Goal: Information Seeking & Learning: Learn about a topic

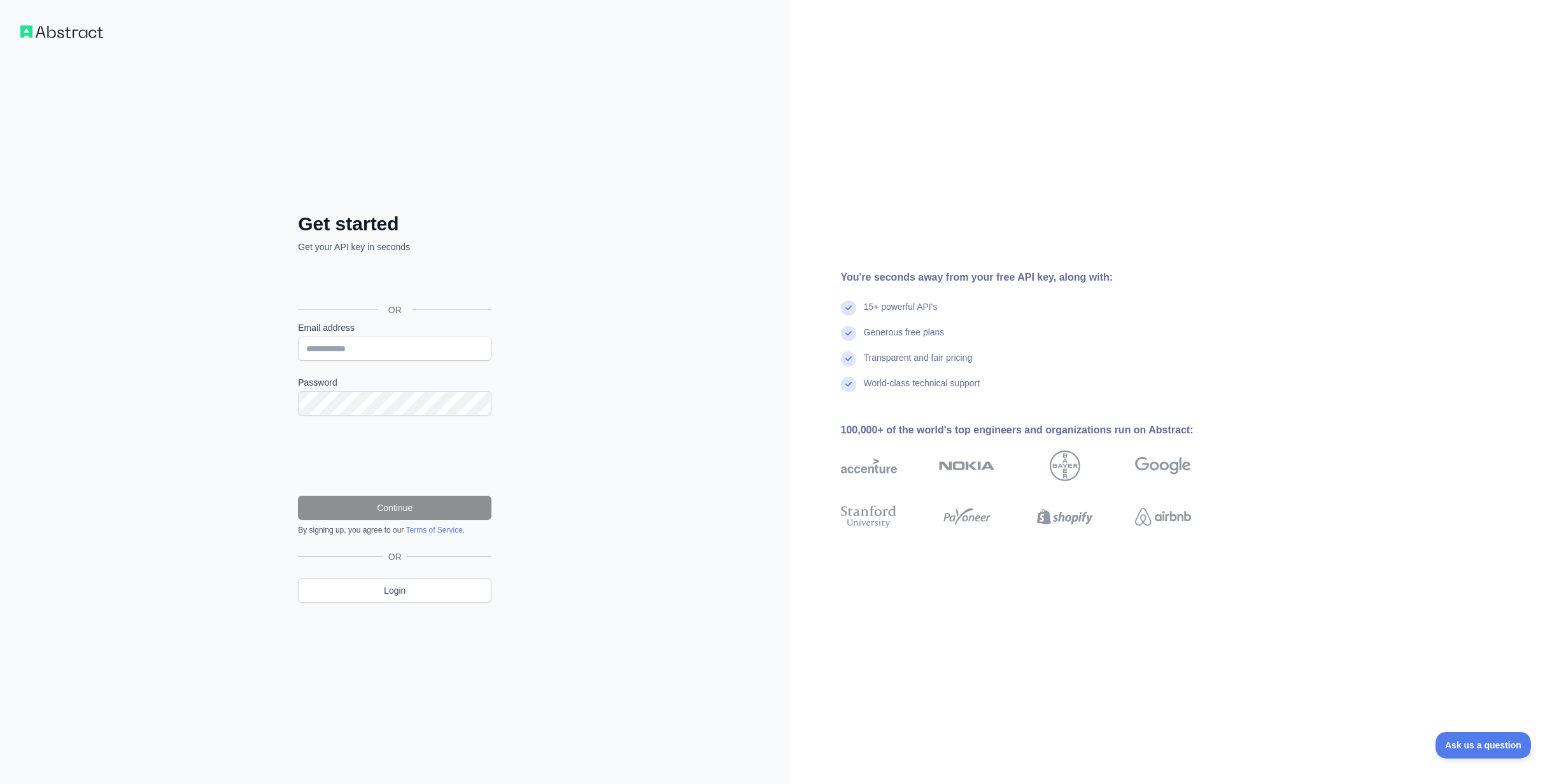
click at [395, 279] on div "Sign in with Google. Opens in new tab" at bounding box center [393, 281] width 191 height 28
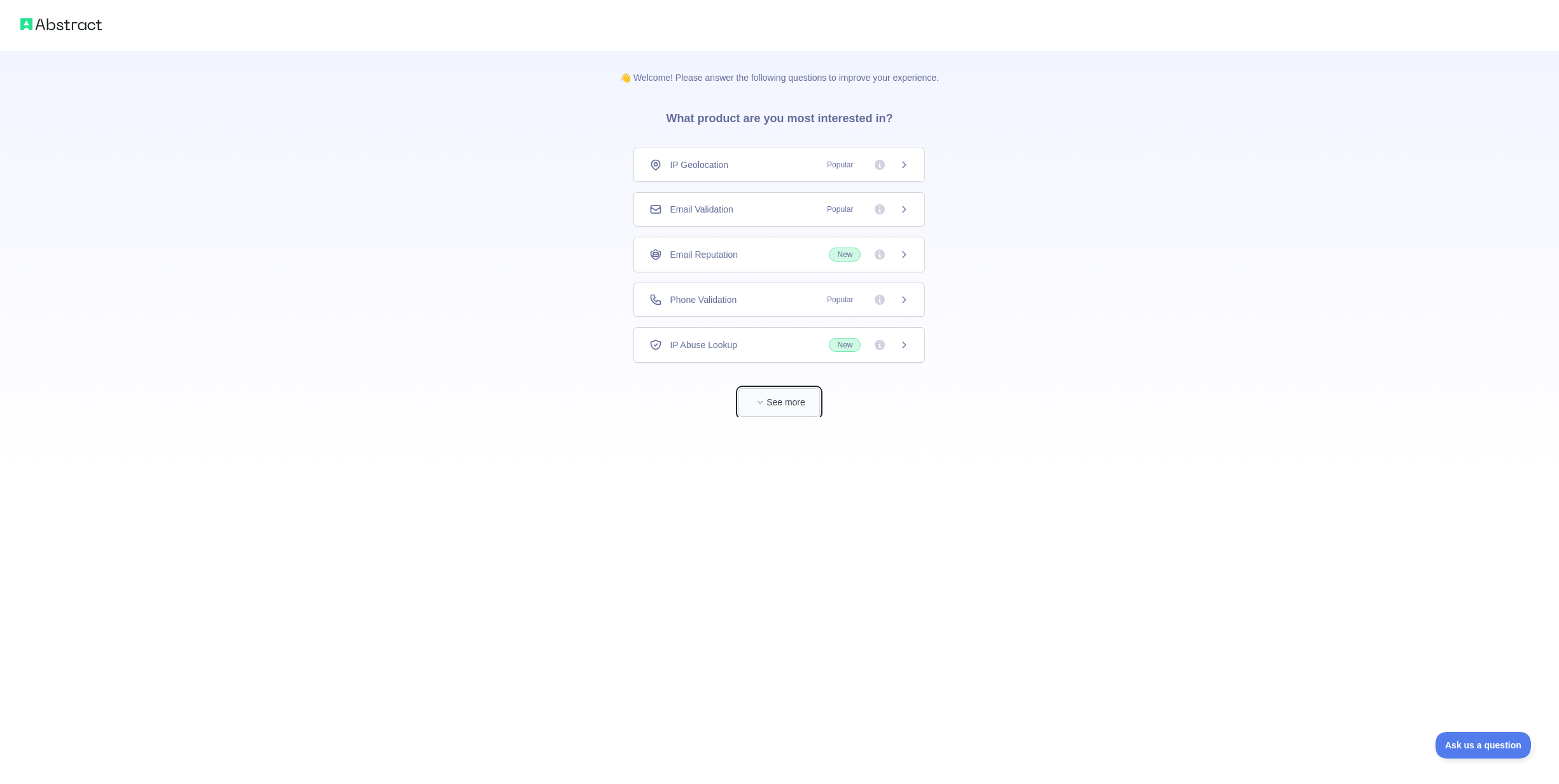
click at [771, 404] on button "See more" at bounding box center [779, 403] width 81 height 29
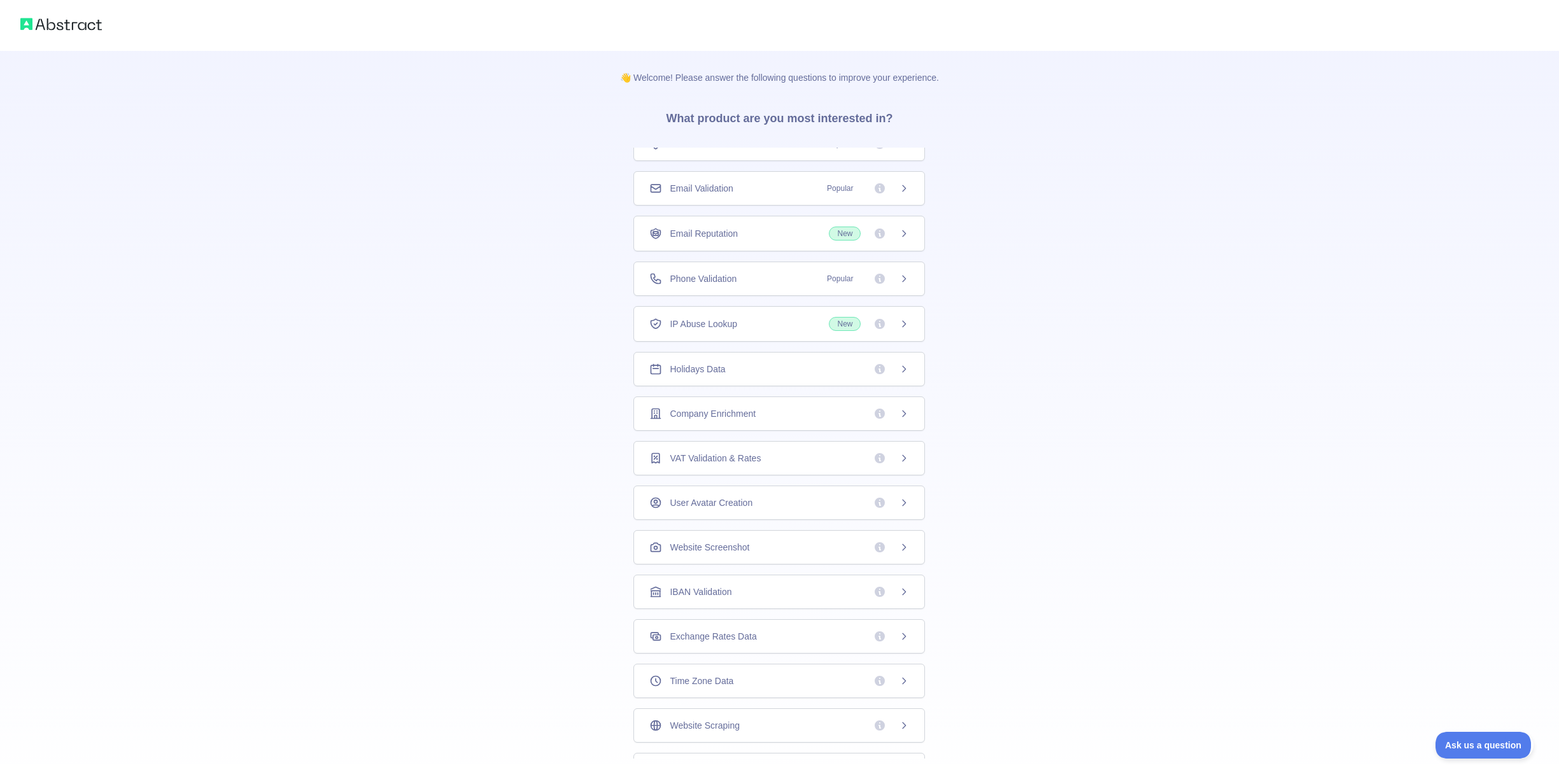
scroll to position [50, 0]
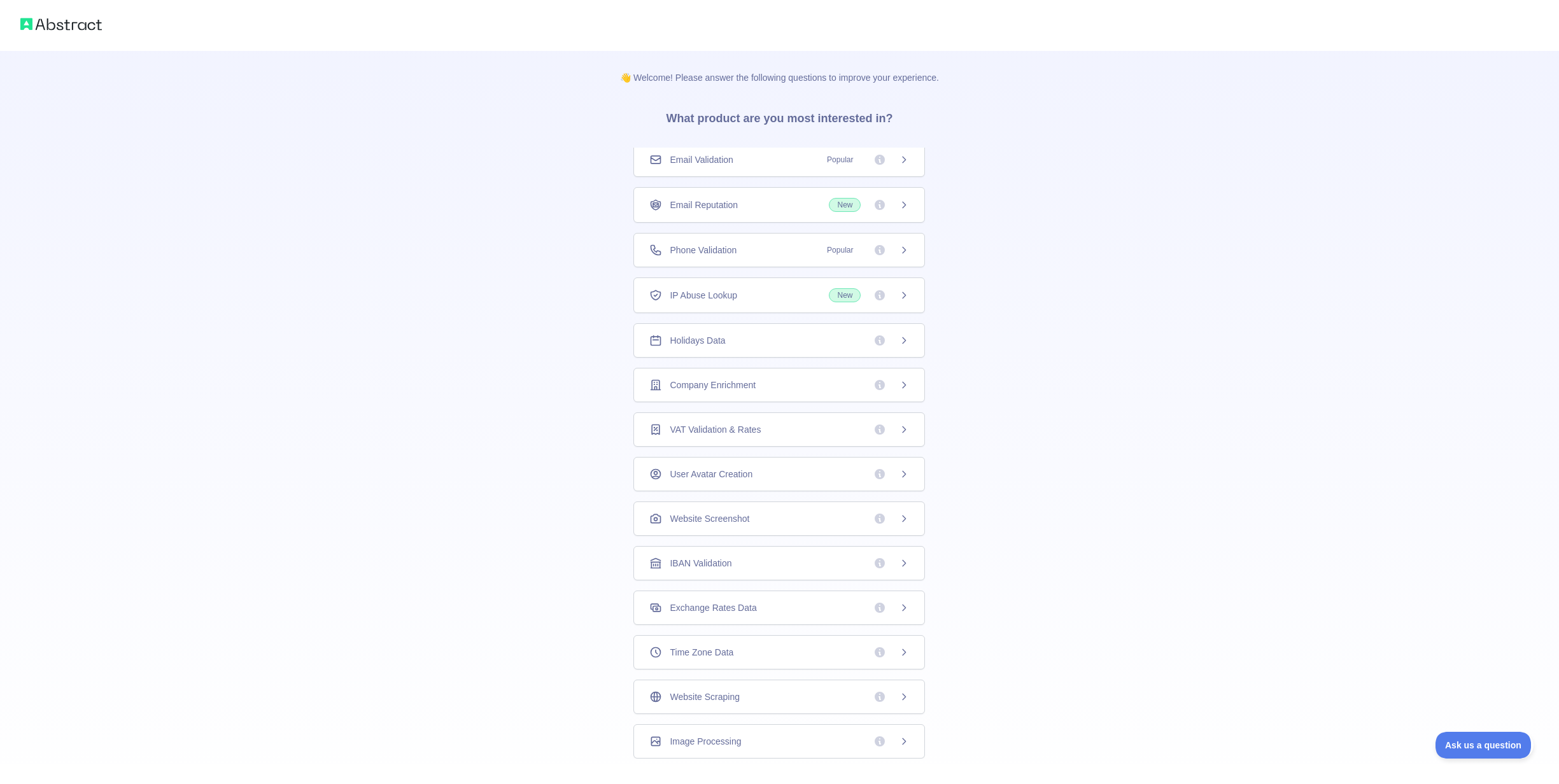
click at [751, 739] on div "Image Processing" at bounding box center [779, 741] width 260 height 12
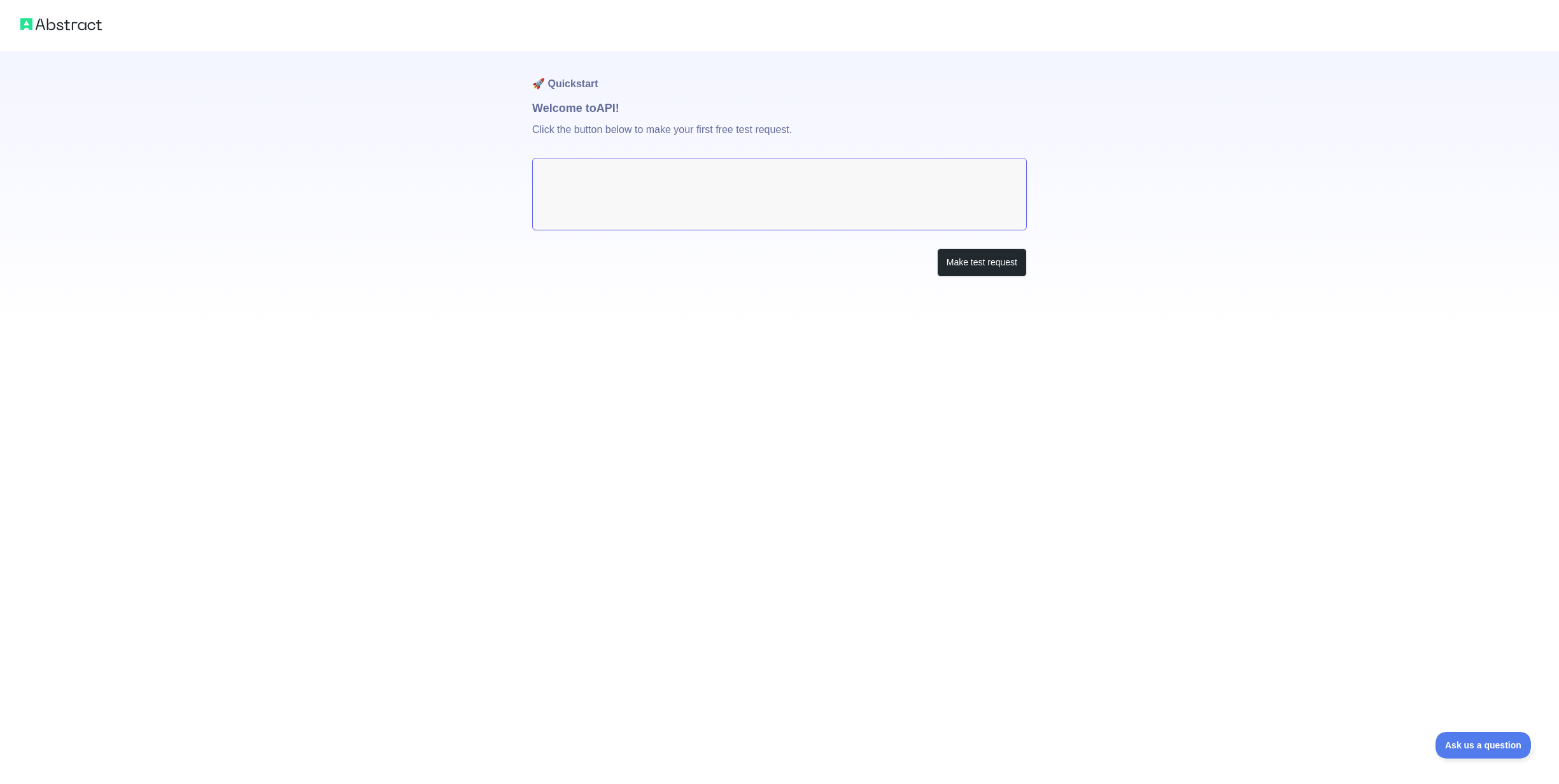
click at [640, 197] on textarea at bounding box center [780, 195] width 495 height 73
click at [953, 266] on button "Make test request" at bounding box center [982, 263] width 90 height 29
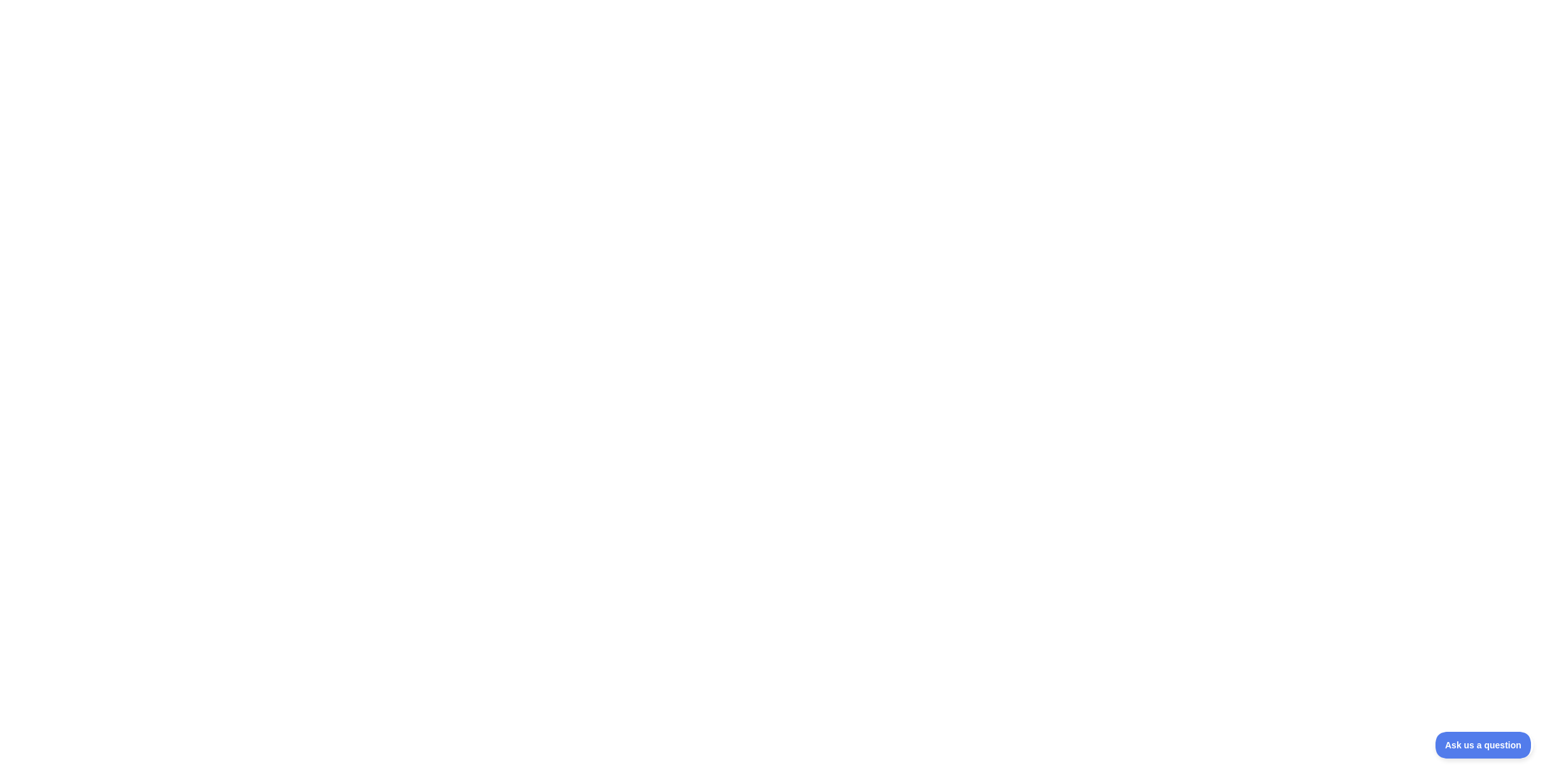
click at [887, 223] on div at bounding box center [780, 392] width 1559 height 784
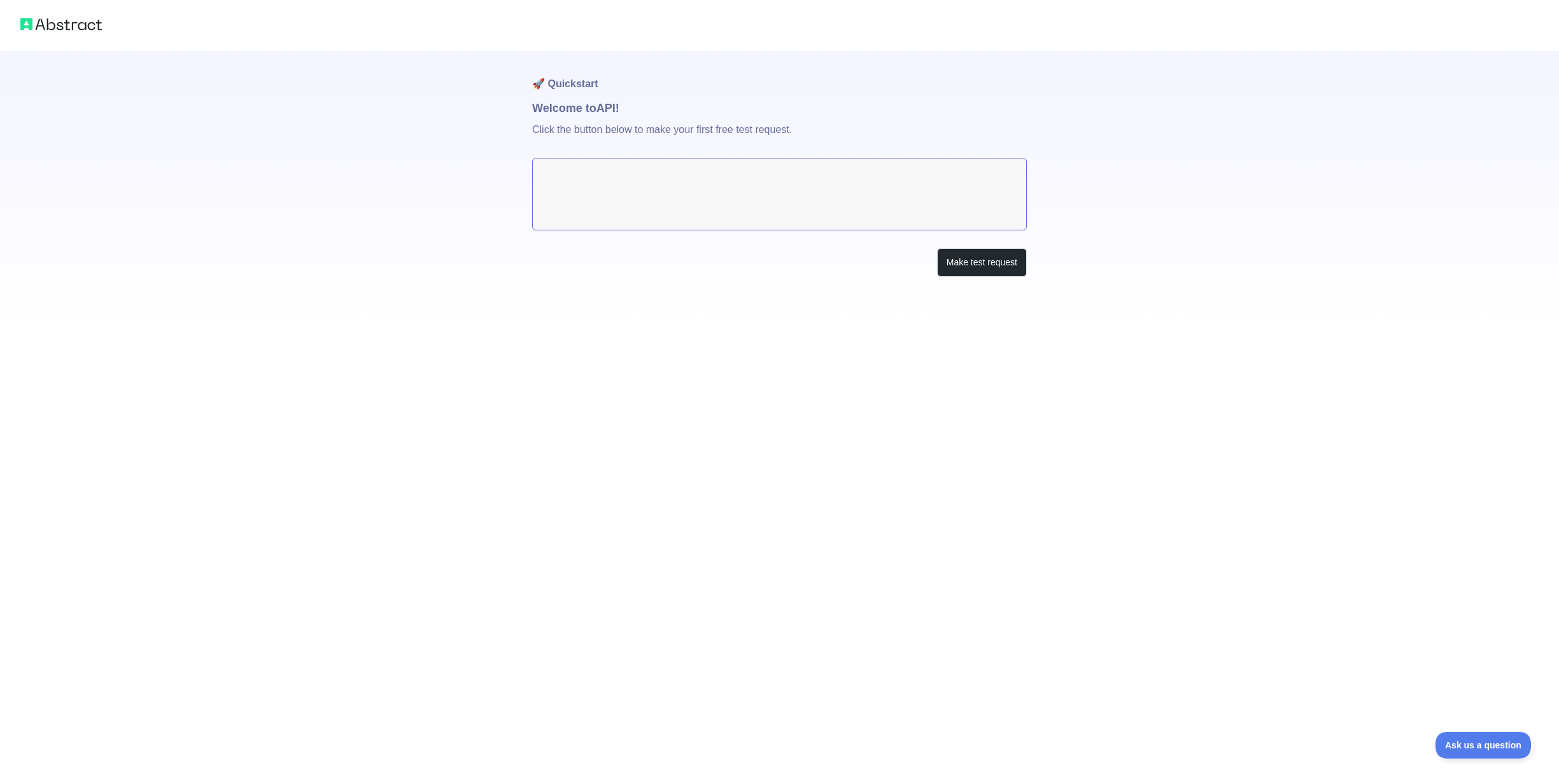
drag, startPoint x: 730, startPoint y: 192, endPoint x: 736, endPoint y: 216, distance: 24.7
click at [736, 216] on textarea at bounding box center [780, 195] width 495 height 73
click at [1004, 259] on button "Make test request" at bounding box center [982, 263] width 90 height 29
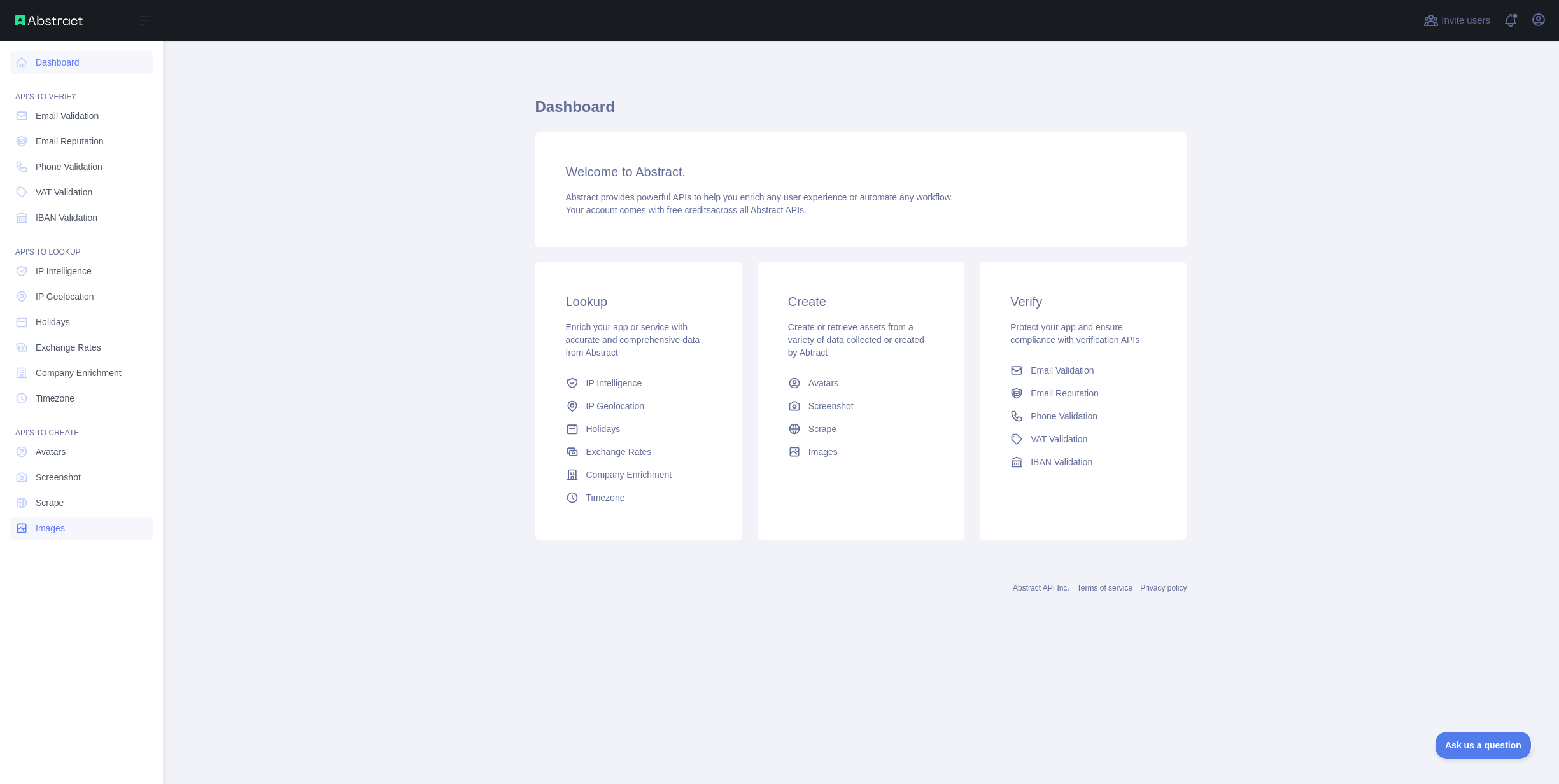
click at [56, 527] on span "Images" at bounding box center [50, 527] width 30 height 12
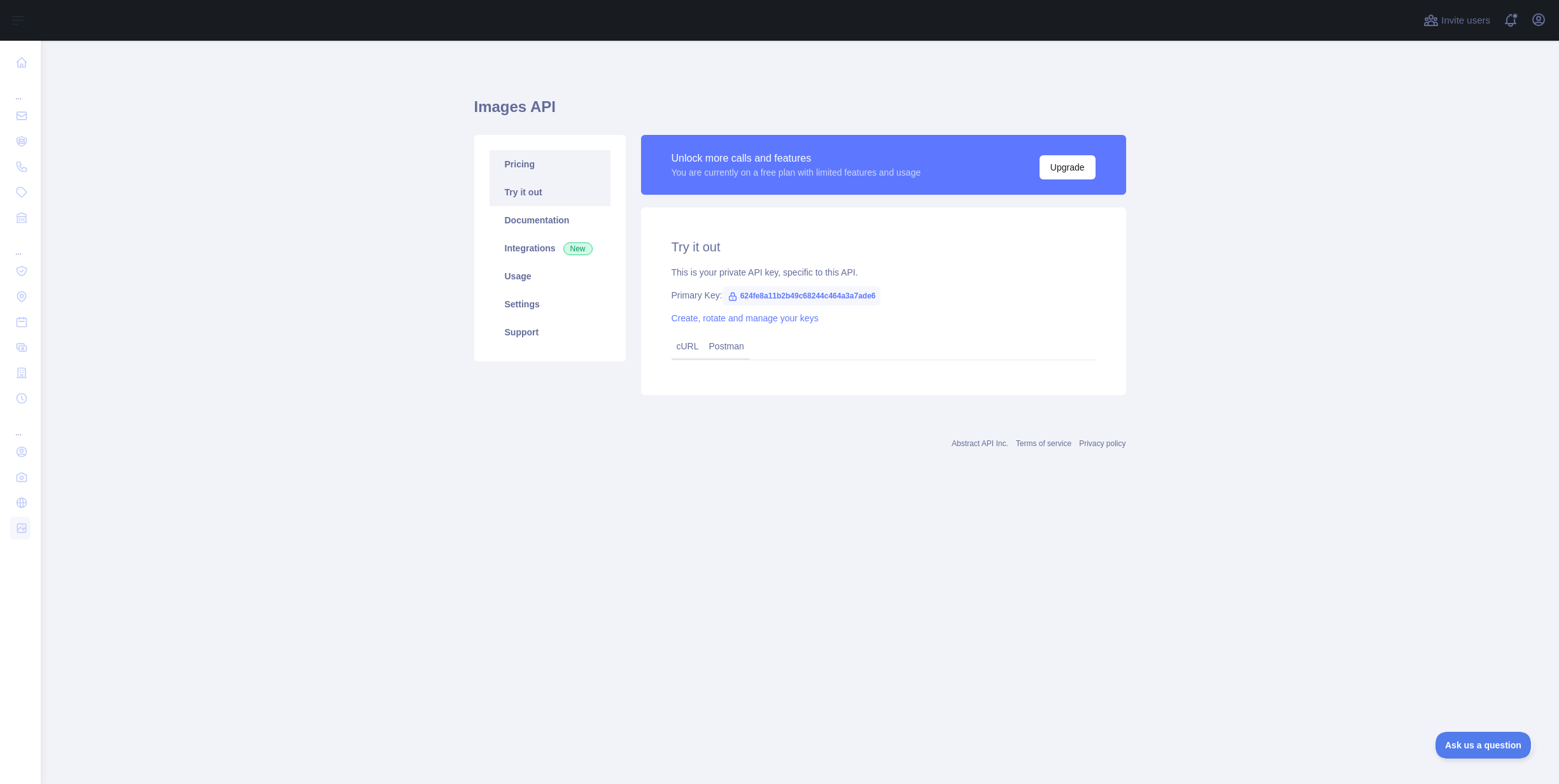
click at [538, 166] on link "Pricing" at bounding box center [549, 164] width 121 height 28
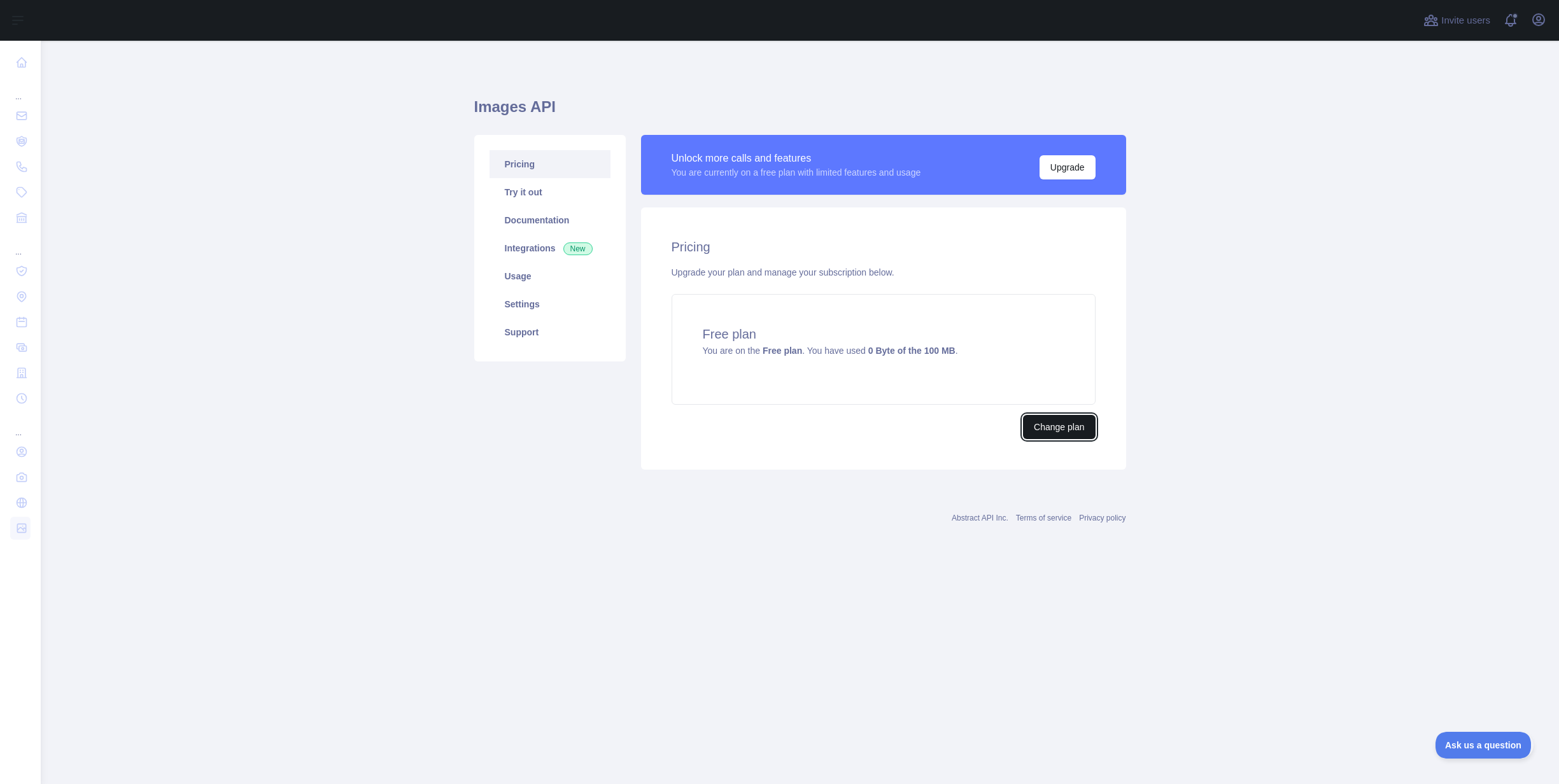
click at [1073, 428] on button "Change plan" at bounding box center [1059, 427] width 72 height 24
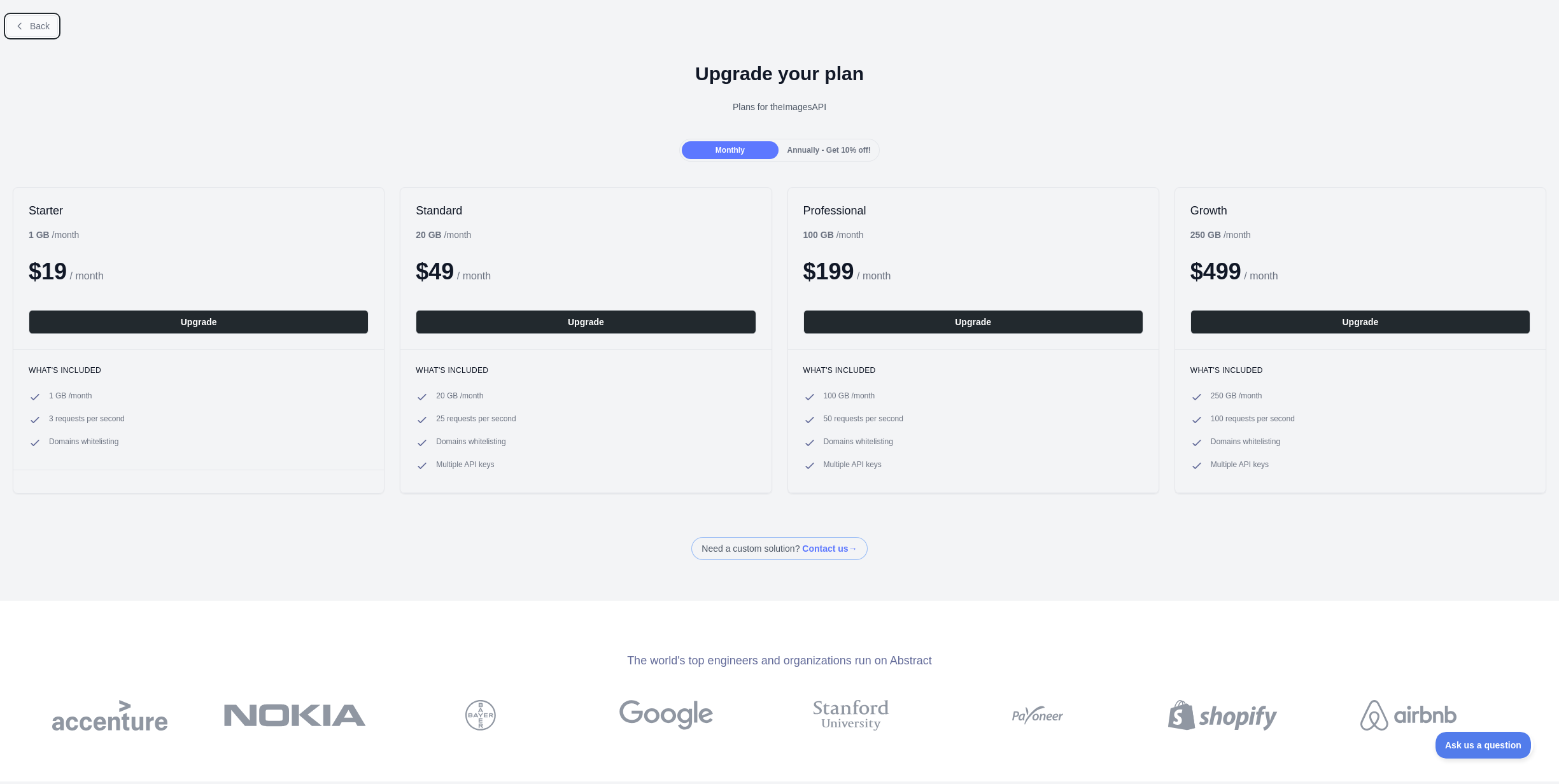
click at [33, 28] on span "Back" at bounding box center [39, 26] width 20 height 11
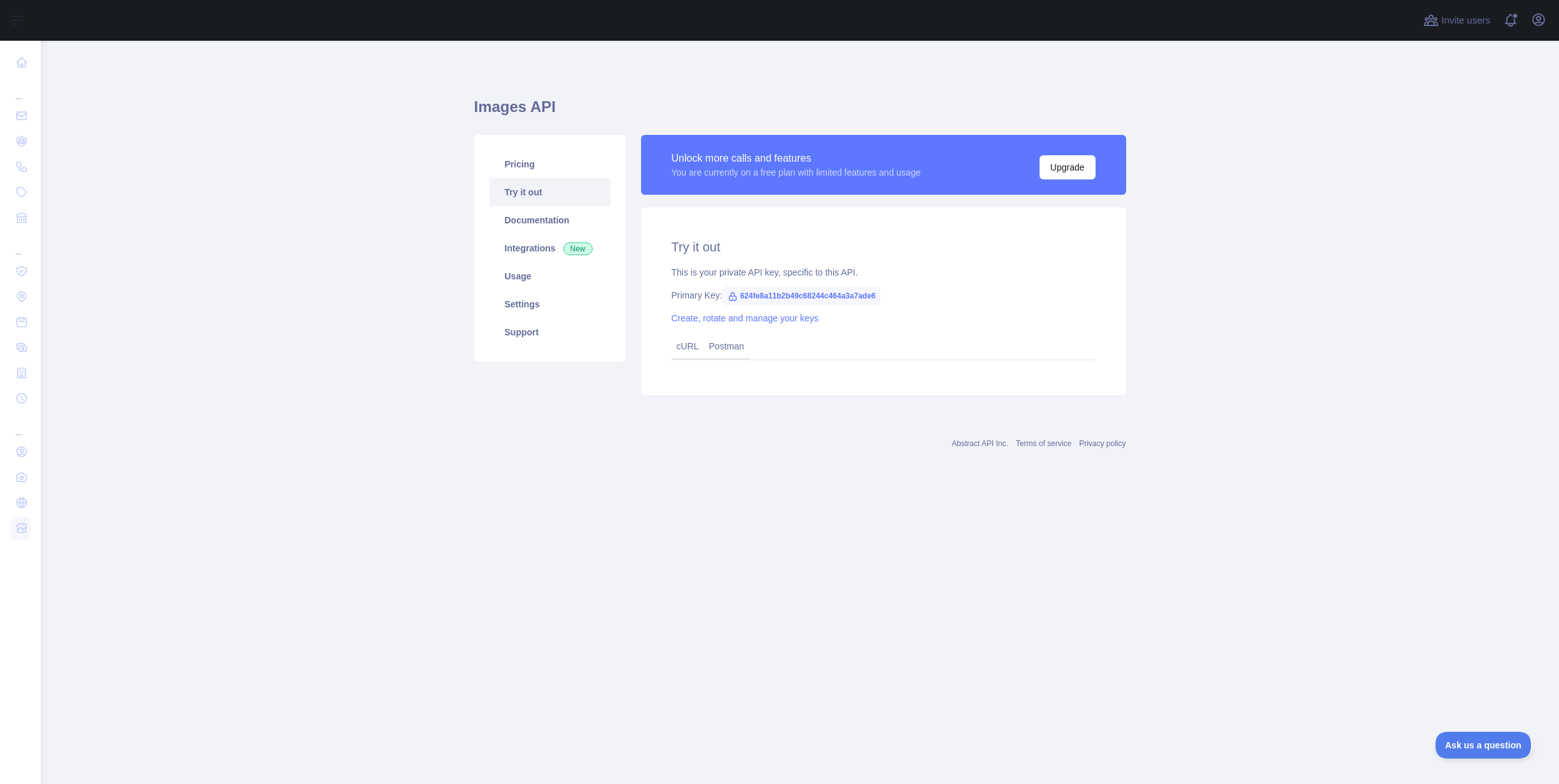
click at [762, 296] on span "624fe8a11b2b49c68244c464a3a7ade6" at bounding box center [801, 296] width 158 height 19
click at [773, 299] on span "624fe8a11b2b49c68244c464a3a7ade6" at bounding box center [801, 296] width 158 height 19
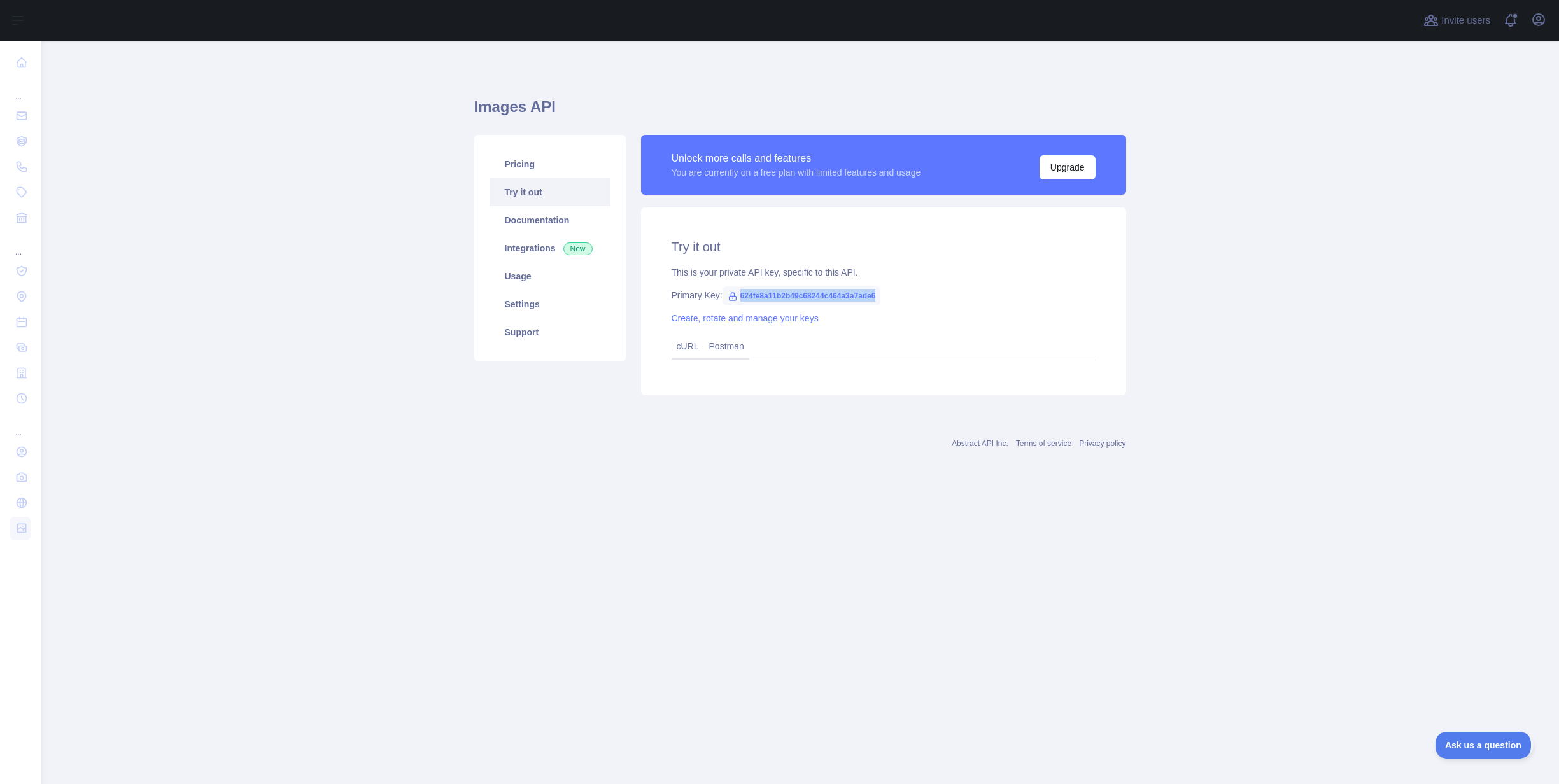
click at [773, 299] on span "624fe8a11b2b49c68244c464a3a7ade6" at bounding box center [801, 296] width 158 height 19
copy span "624fe8a11b2b49c68244c464a3a7ade6"
click at [683, 471] on div "Images API Pricing Try it out Documentation Integrations New Usage Settings Sup…" at bounding box center [800, 265] width 652 height 449
click at [539, 219] on link "Documentation" at bounding box center [549, 219] width 121 height 28
click at [790, 294] on span "624fe8a11b2b49c68244c464a3a7ade6" at bounding box center [801, 296] width 158 height 19
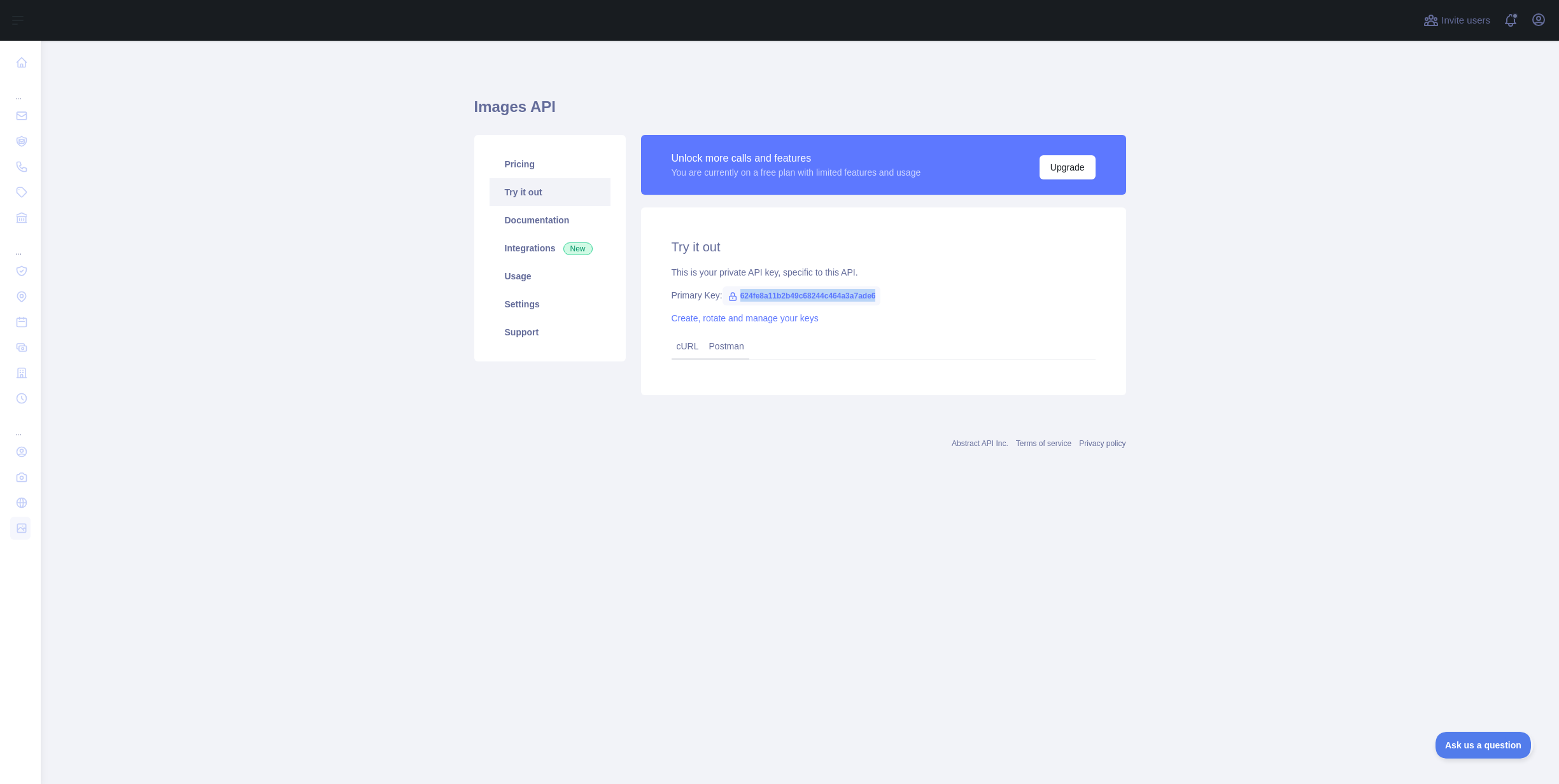
click at [790, 294] on span "624fe8a11b2b49c68244c464a3a7ade6" at bounding box center [801, 296] width 158 height 19
copy span "624fe8a11b2b49c68244c464a3a7ade6"
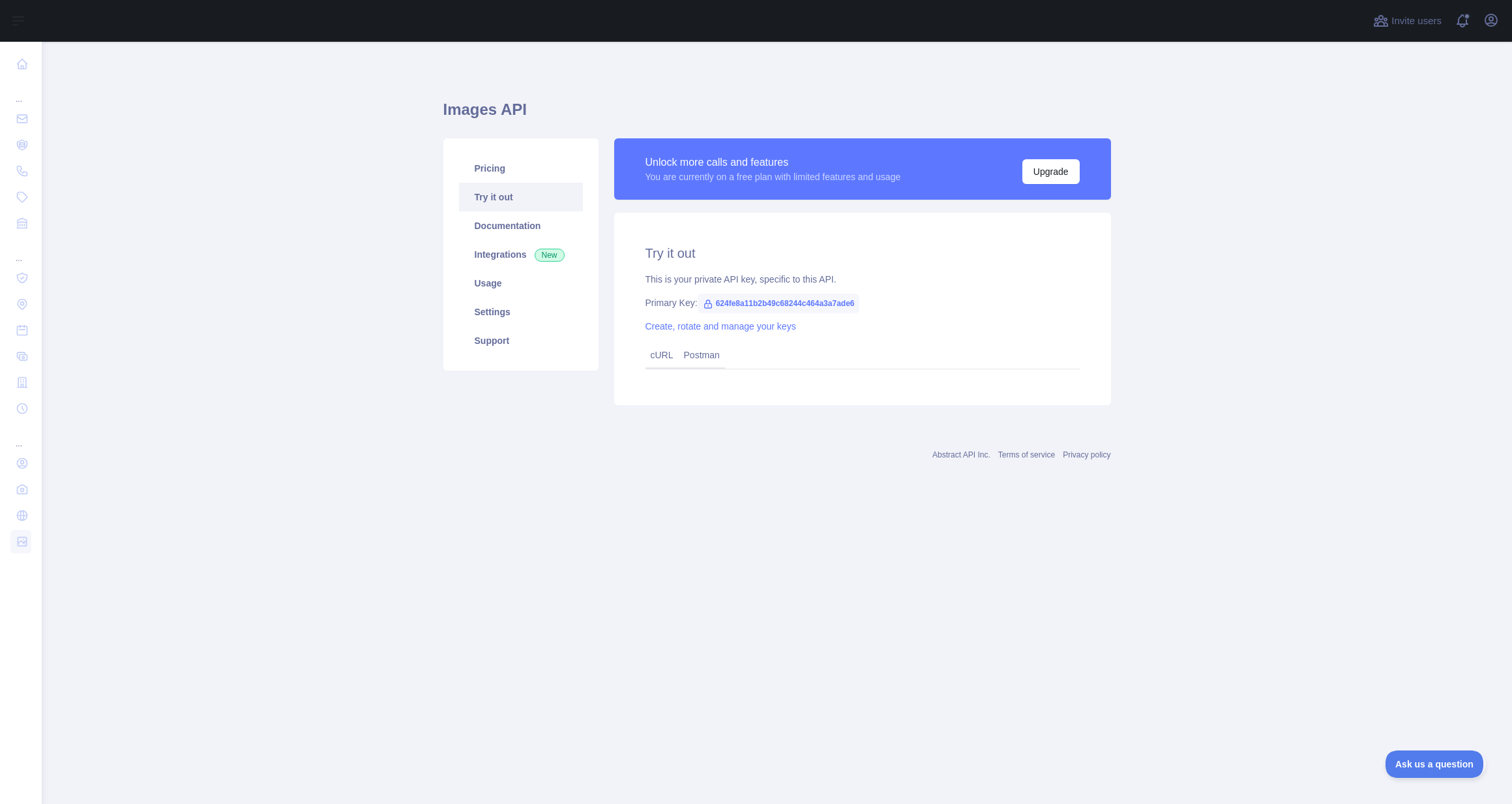
click at [650, 467] on div "Abstract API Inc. Terms of service Privacy policy" at bounding box center [777, 447] width 668 height 47
click at [493, 285] on link "Usage" at bounding box center [521, 282] width 124 height 29
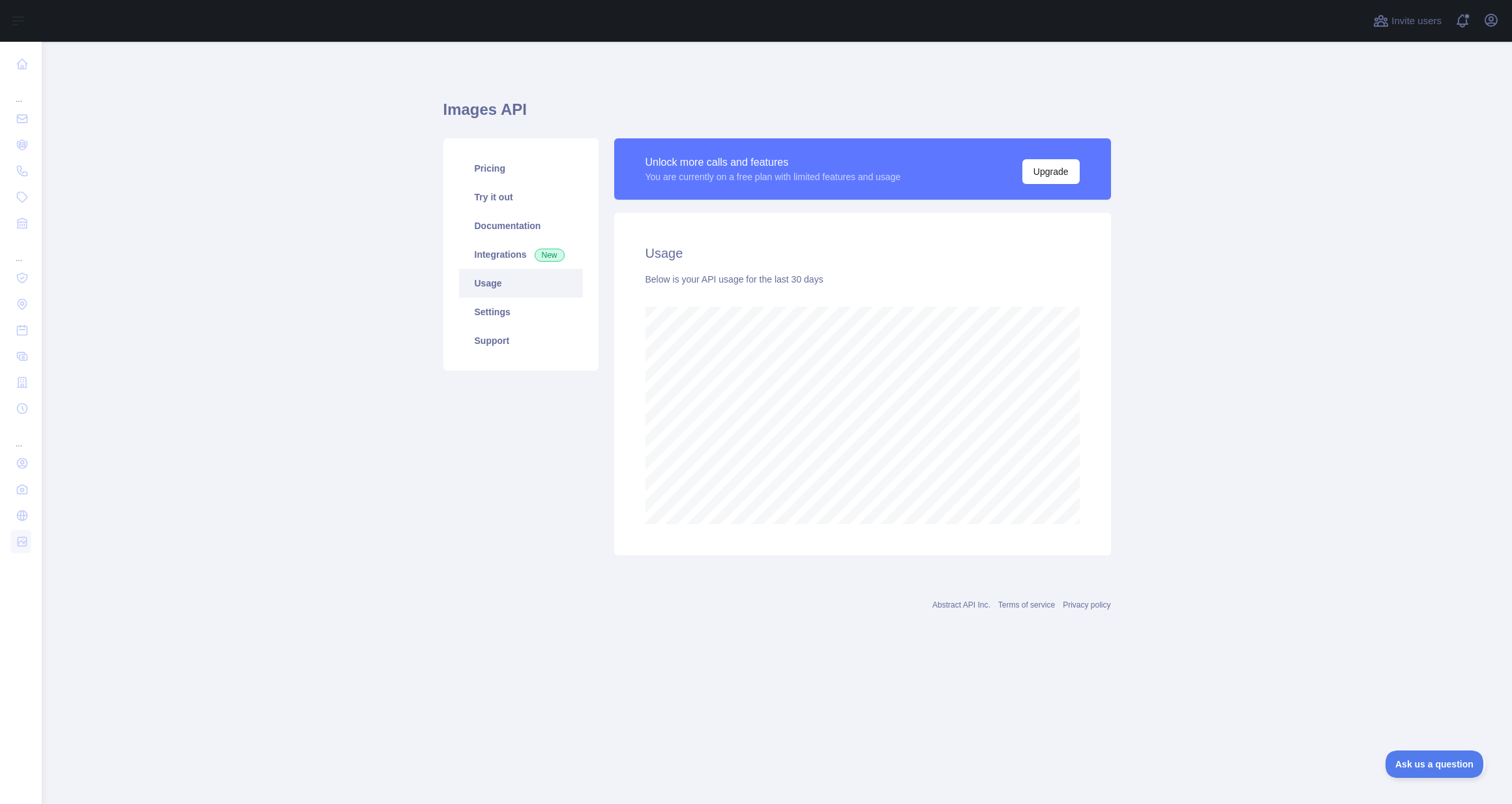
scroll to position [762, 1471]
click at [493, 258] on link "Integrations New" at bounding box center [521, 254] width 124 height 29
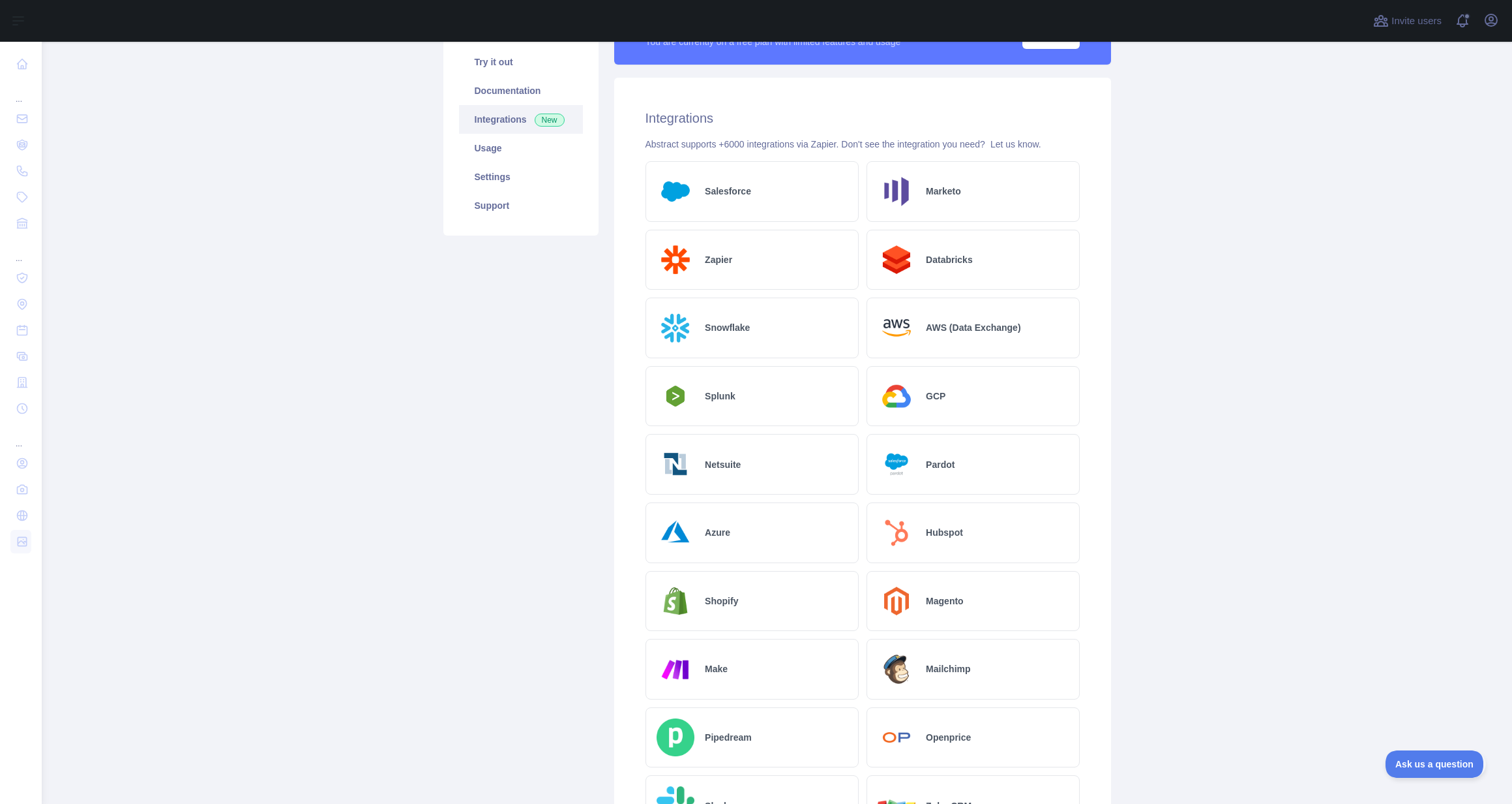
scroll to position [411, 0]
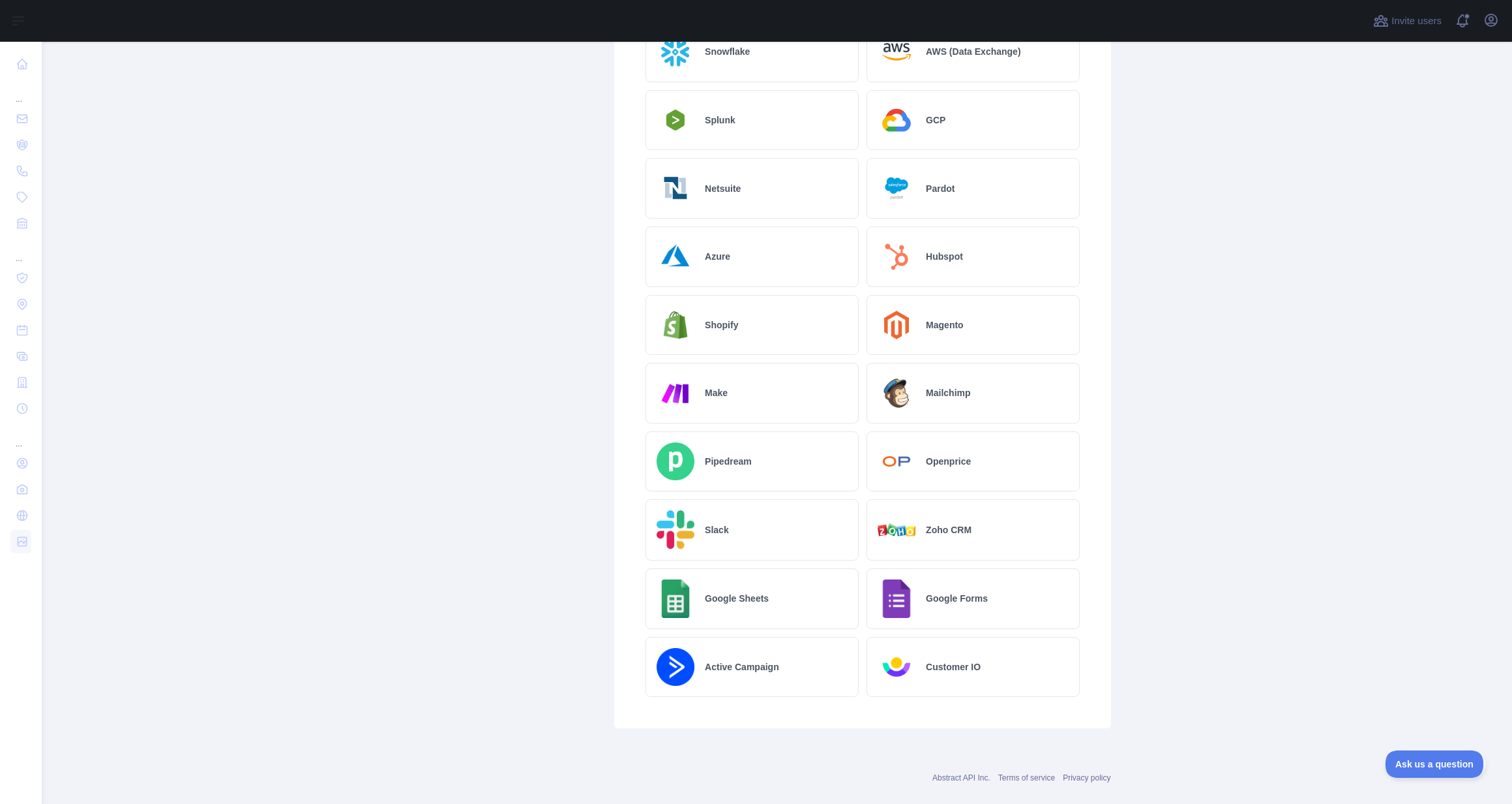
click at [694, 391] on img at bounding box center [675, 392] width 38 height 38
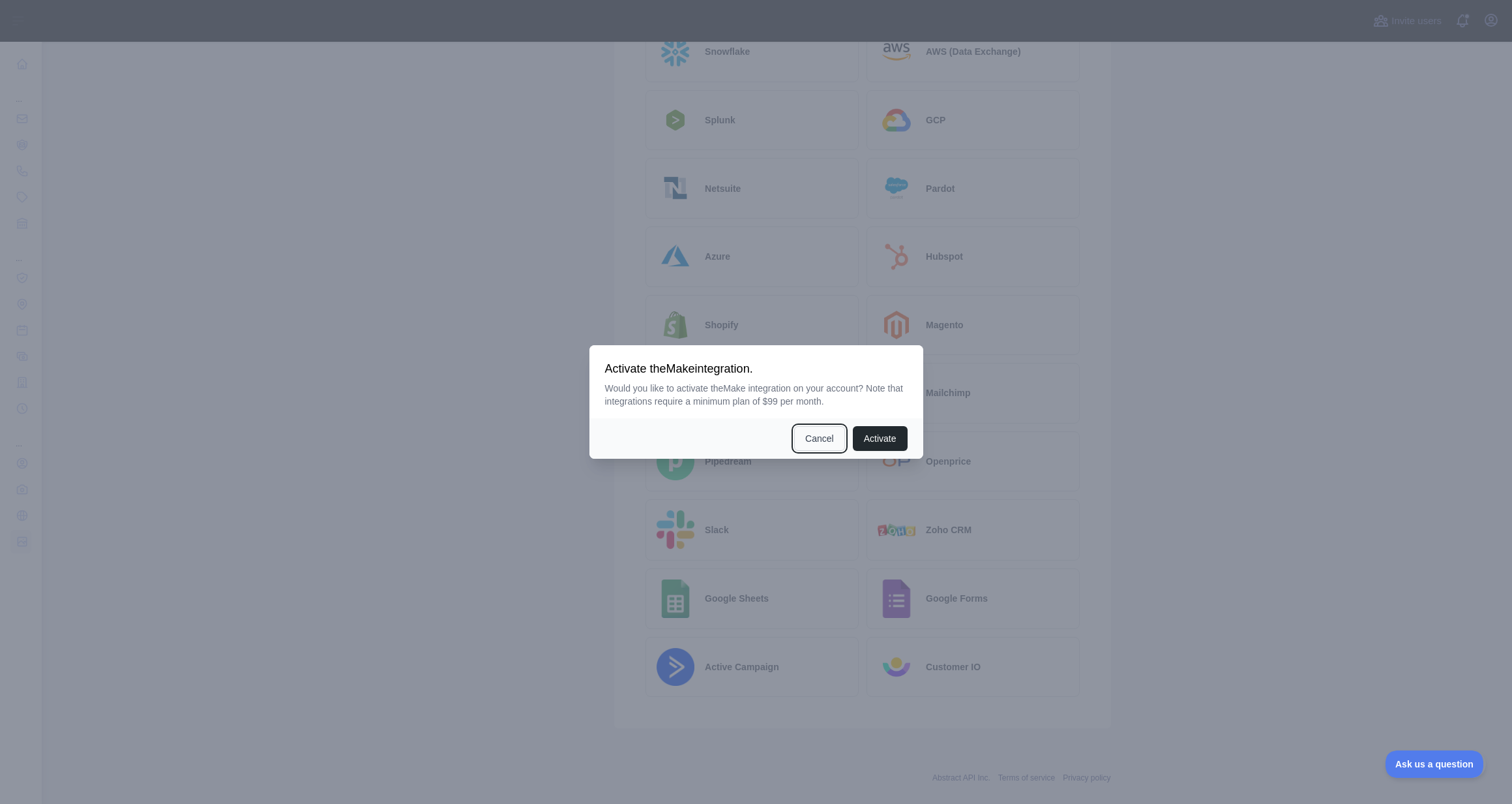
click at [819, 441] on button "Cancel" at bounding box center [819, 437] width 51 height 25
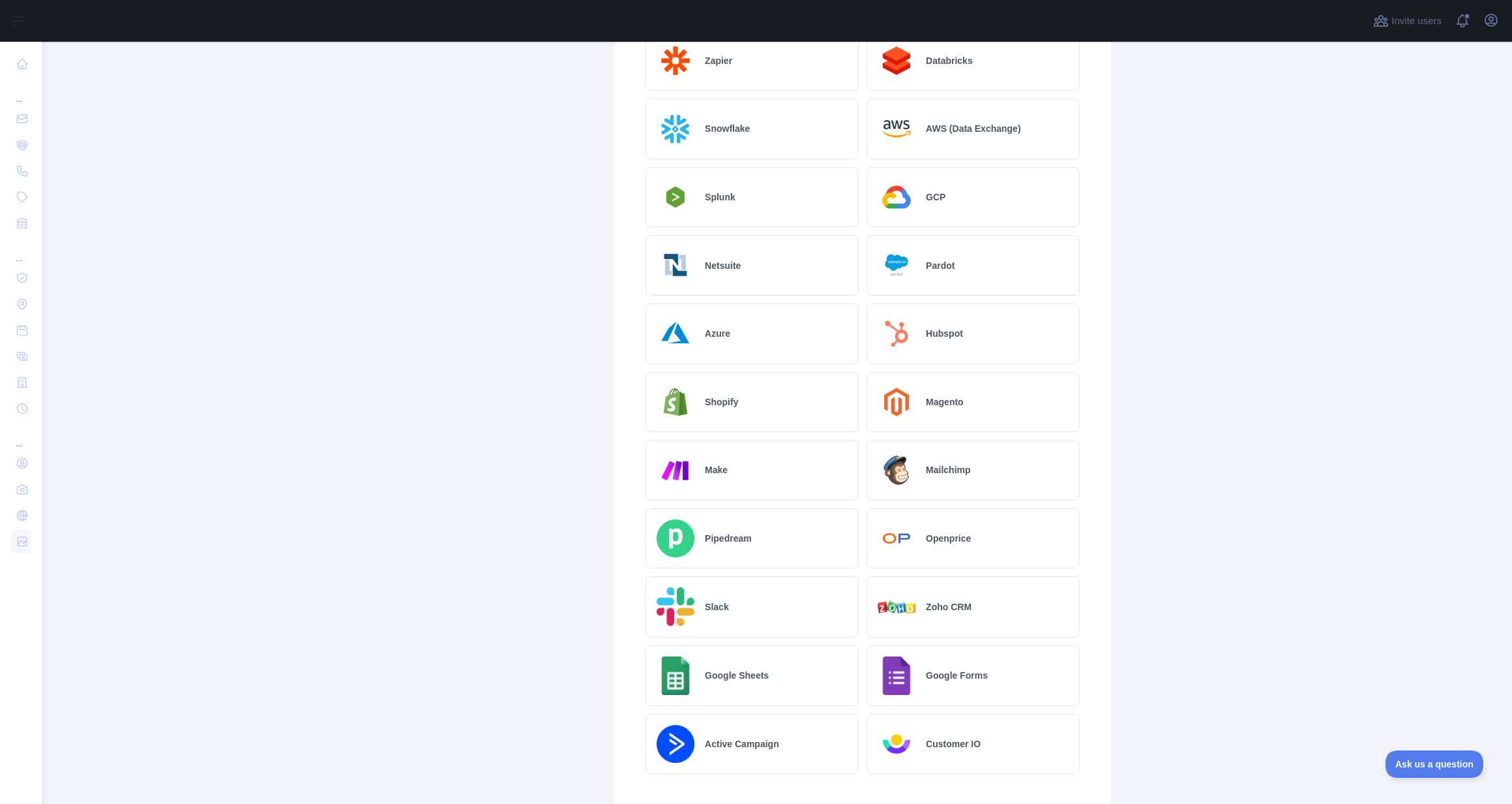
scroll to position [0, 0]
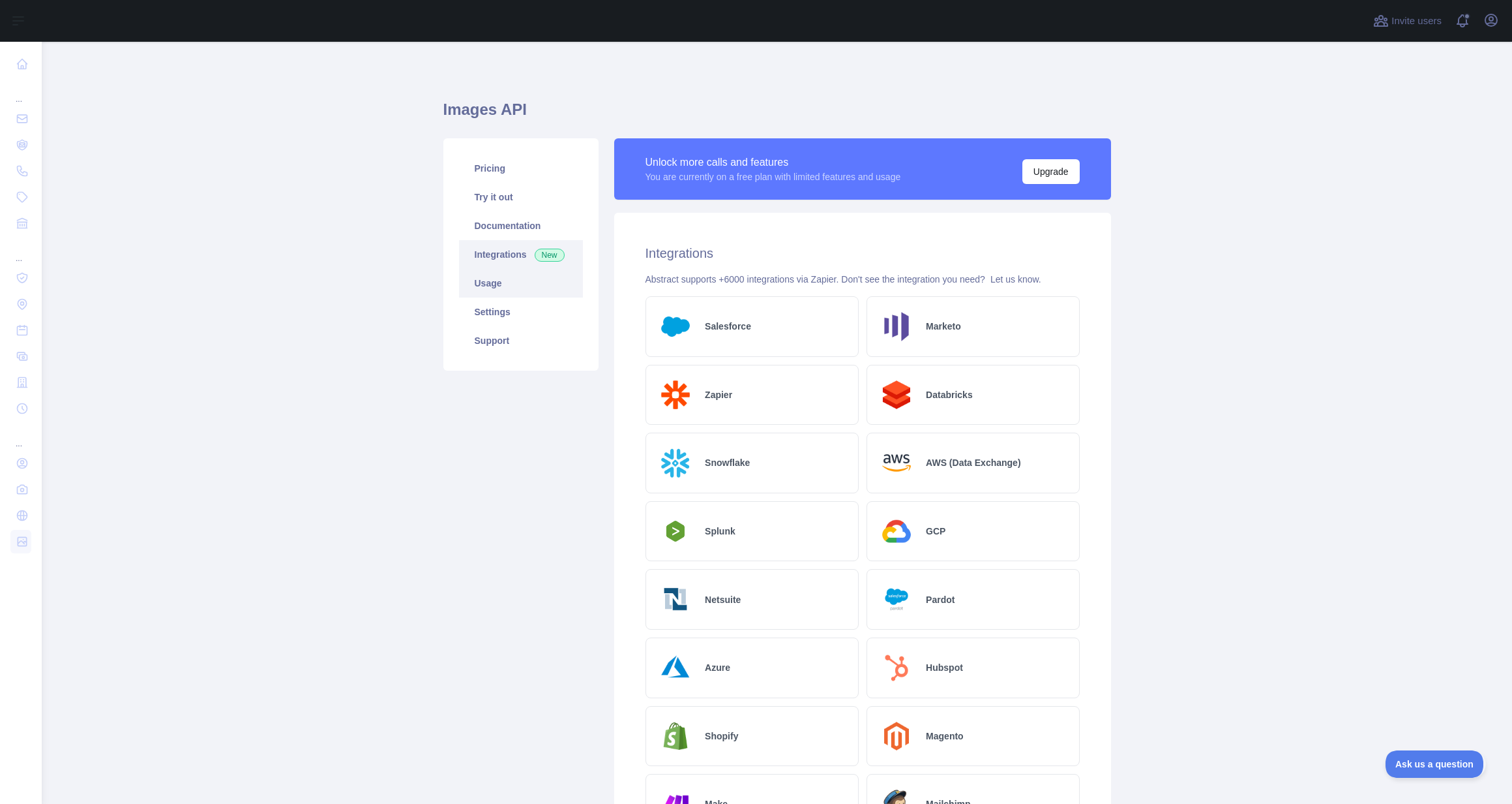
click at [489, 281] on link "Usage" at bounding box center [521, 282] width 124 height 29
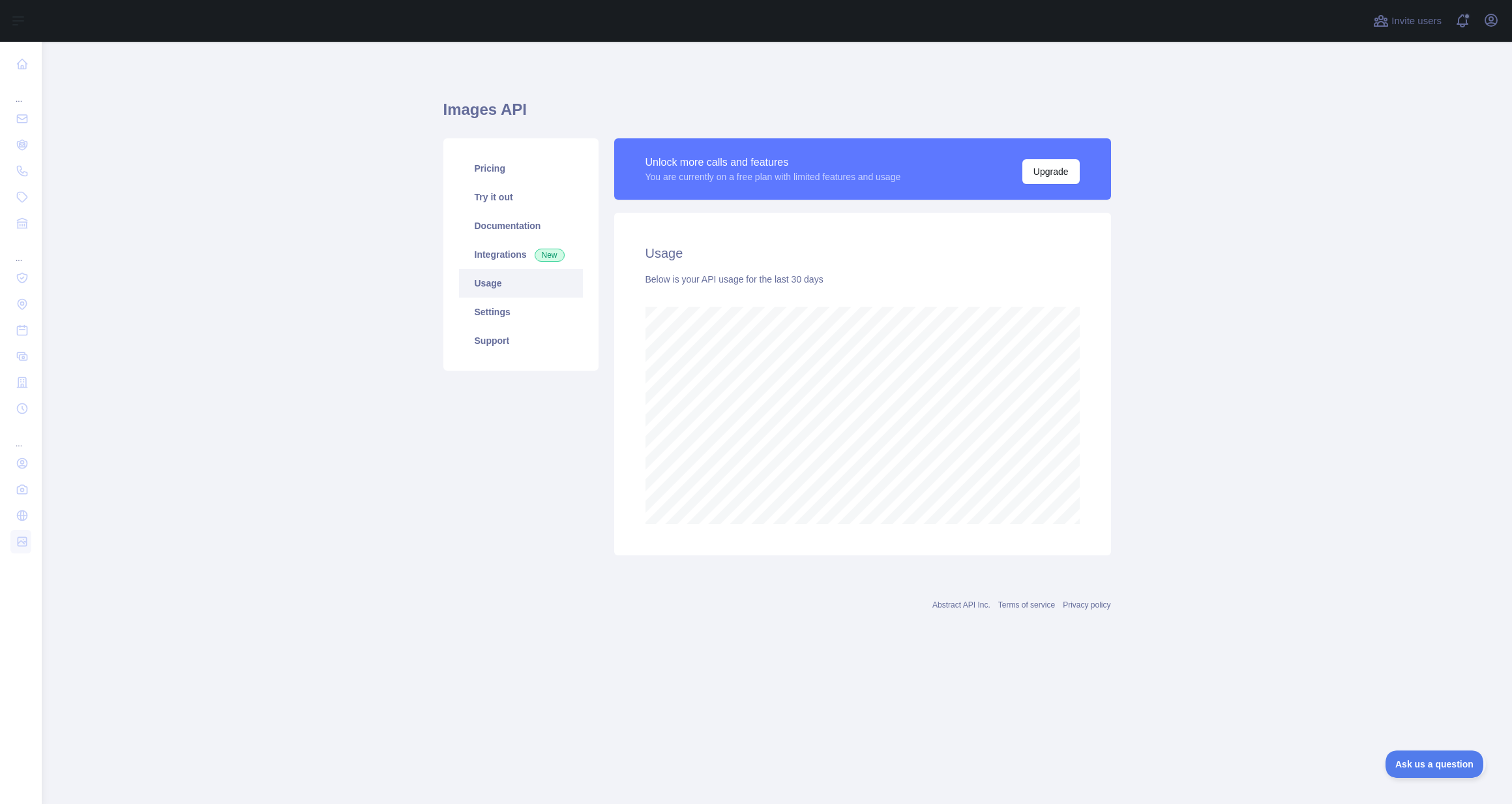
scroll to position [762, 1471]
click at [1341, 541] on main "Images API Pricing Try it out Documentation Integrations New Usage Settings Sup…" at bounding box center [776, 422] width 1471 height 762
click at [1196, 405] on main "Images API Pricing Try it out Documentation Integrations New Usage Settings Sup…" at bounding box center [776, 422] width 1471 height 762
click at [521, 171] on link "Pricing" at bounding box center [521, 168] width 124 height 29
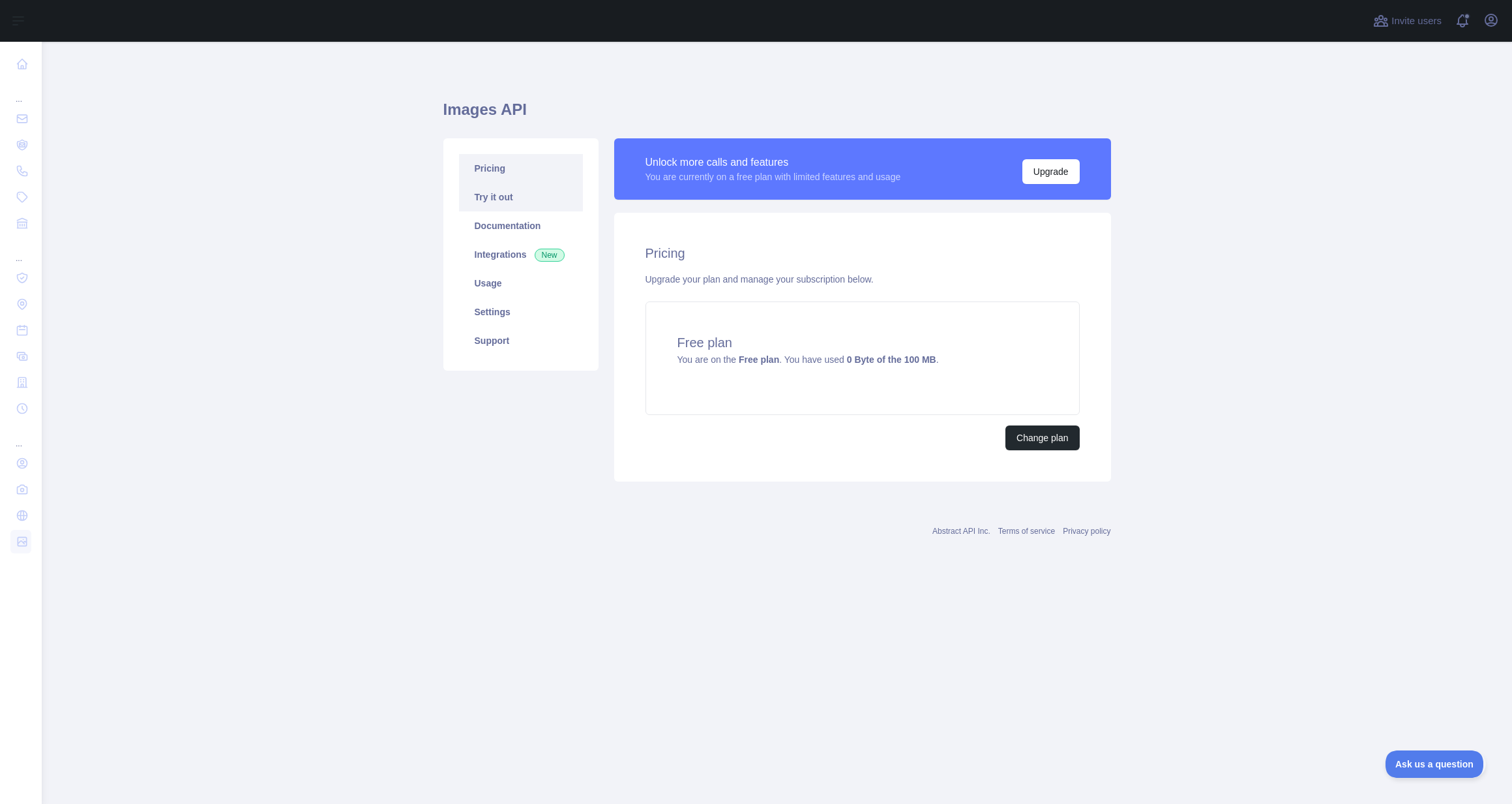
click at [519, 193] on link "Try it out" at bounding box center [521, 197] width 124 height 29
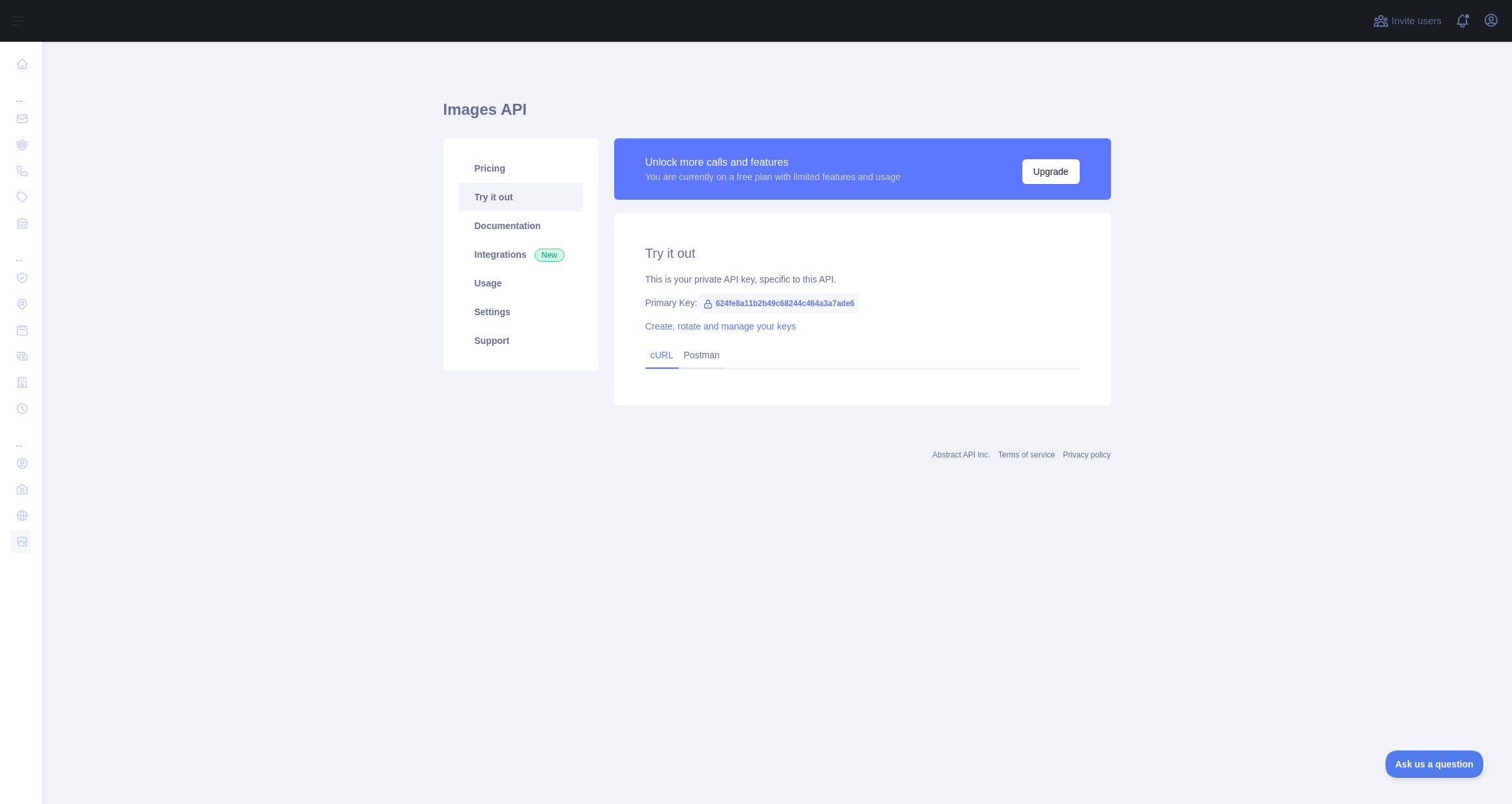
click at [664, 358] on link "cURL" at bounding box center [661, 355] width 23 height 11
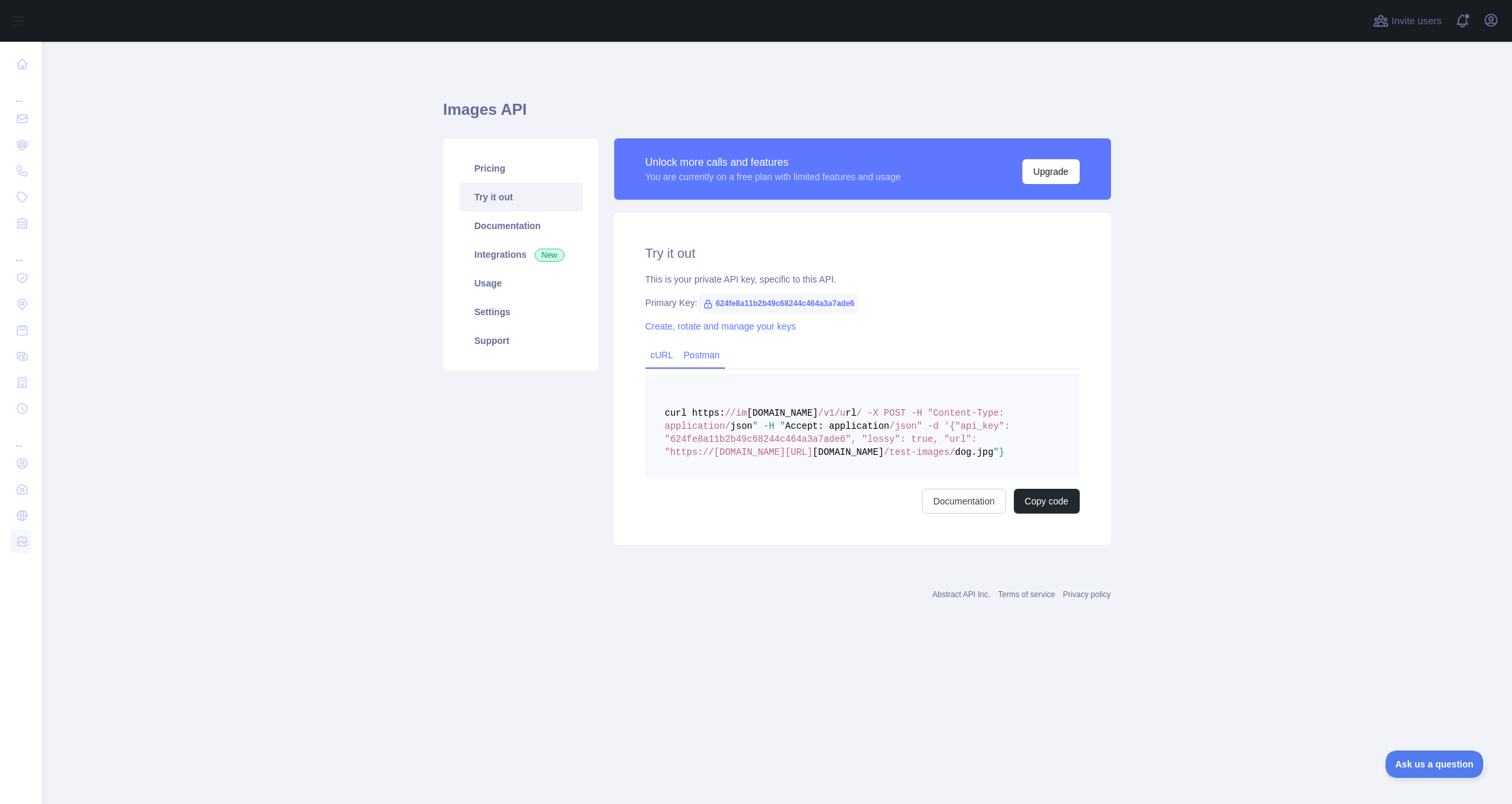
click at [692, 358] on link "Postman" at bounding box center [701, 354] width 46 height 21
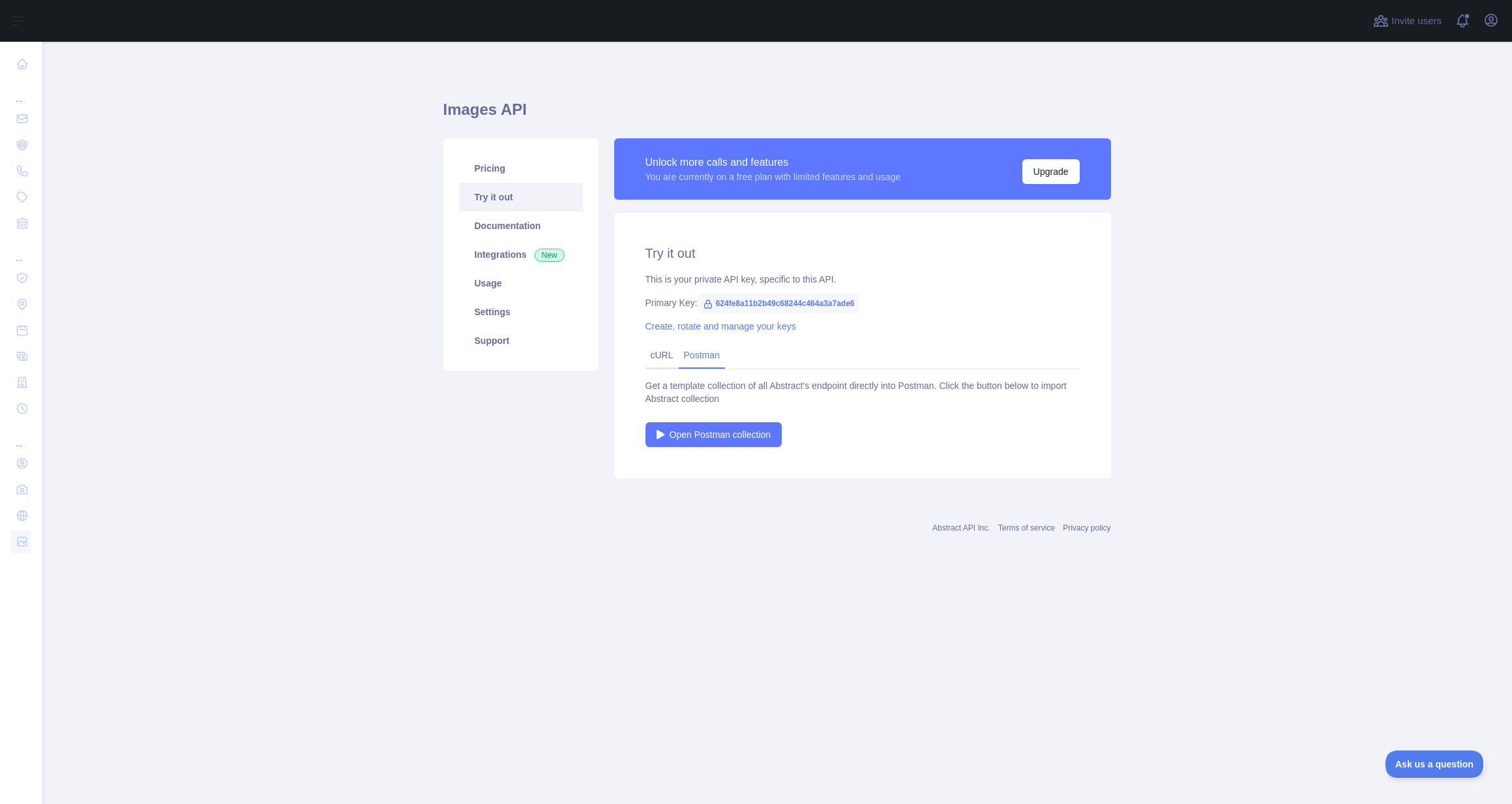
click at [1283, 95] on main "Images API Pricing Try it out Documentation Integrations New Usage Settings Sup…" at bounding box center [776, 422] width 1471 height 762
click at [1466, 15] on span at bounding box center [1467, 16] width 7 height 7
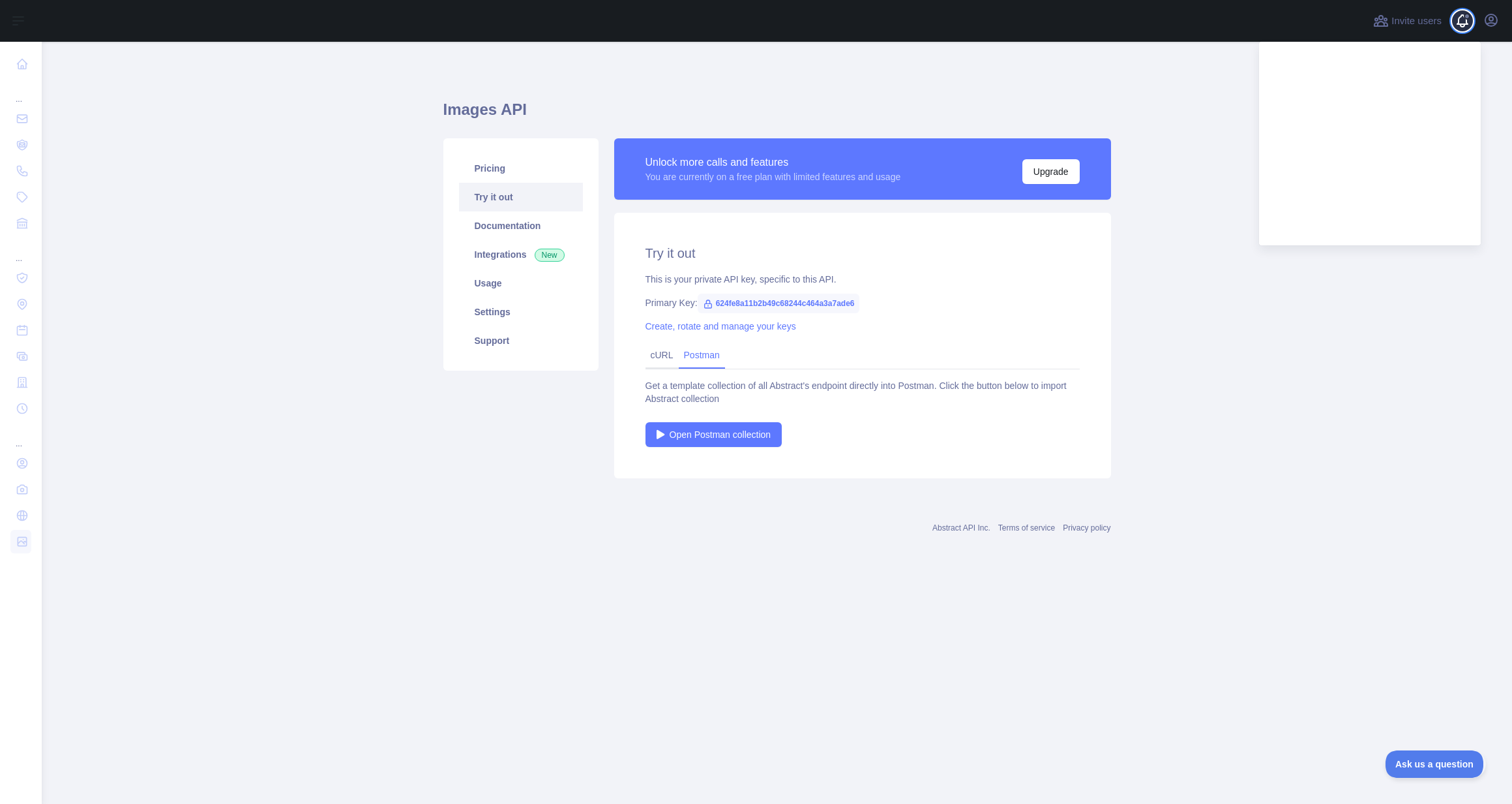
click at [1466, 15] on span at bounding box center [1467, 16] width 7 height 7
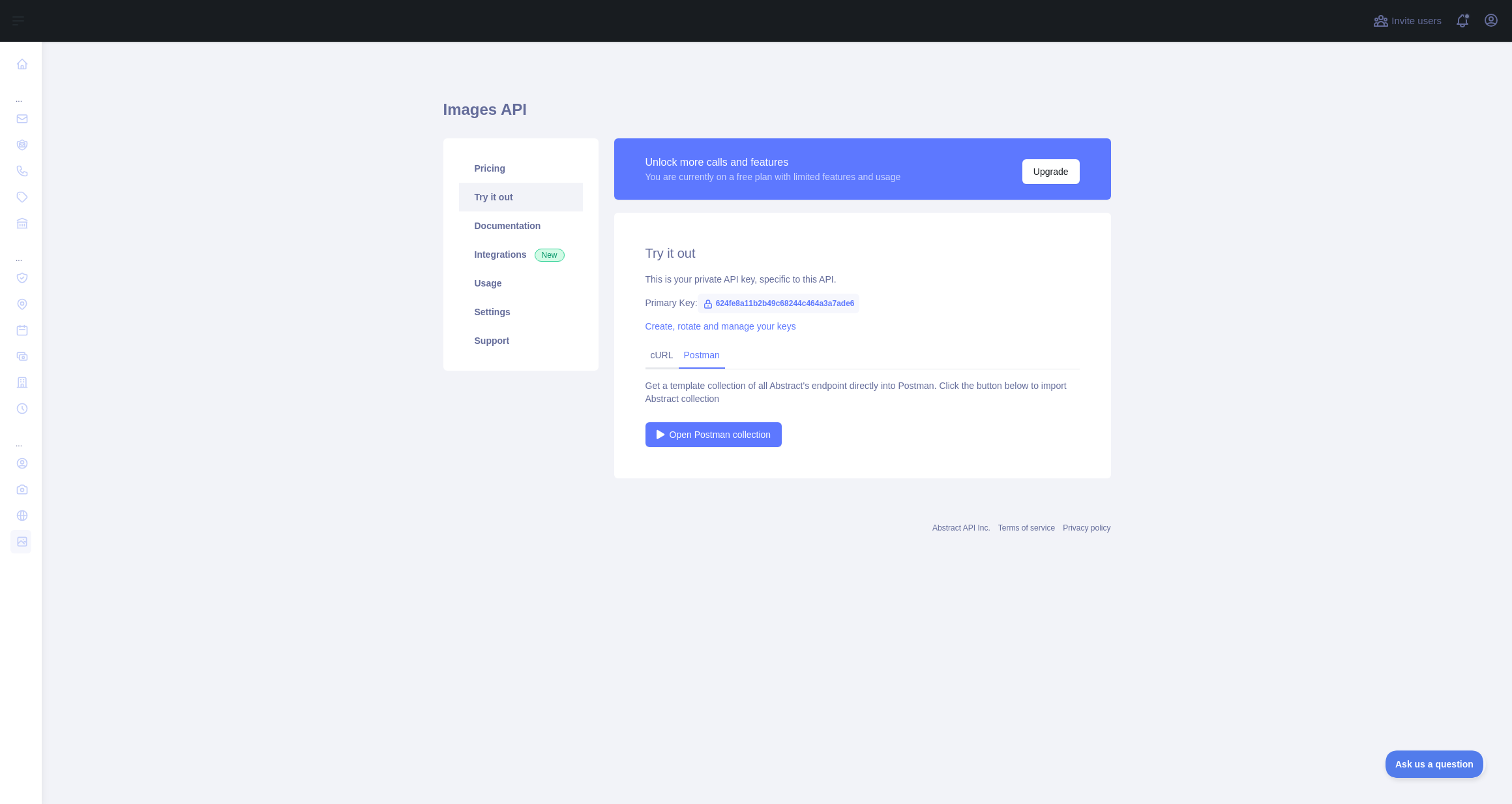
click at [1369, 189] on main "Images API Pricing Try it out Documentation Integrations New Usage Settings Sup…" at bounding box center [776, 422] width 1471 height 762
click at [796, 302] on span "624fe8a11b2b49c68244c464a3a7ade6" at bounding box center [778, 304] width 162 height 20
copy span "624fe8a11b2b49c68244c464a3a7ade6"
click at [493, 272] on link "Usage" at bounding box center [521, 282] width 124 height 29
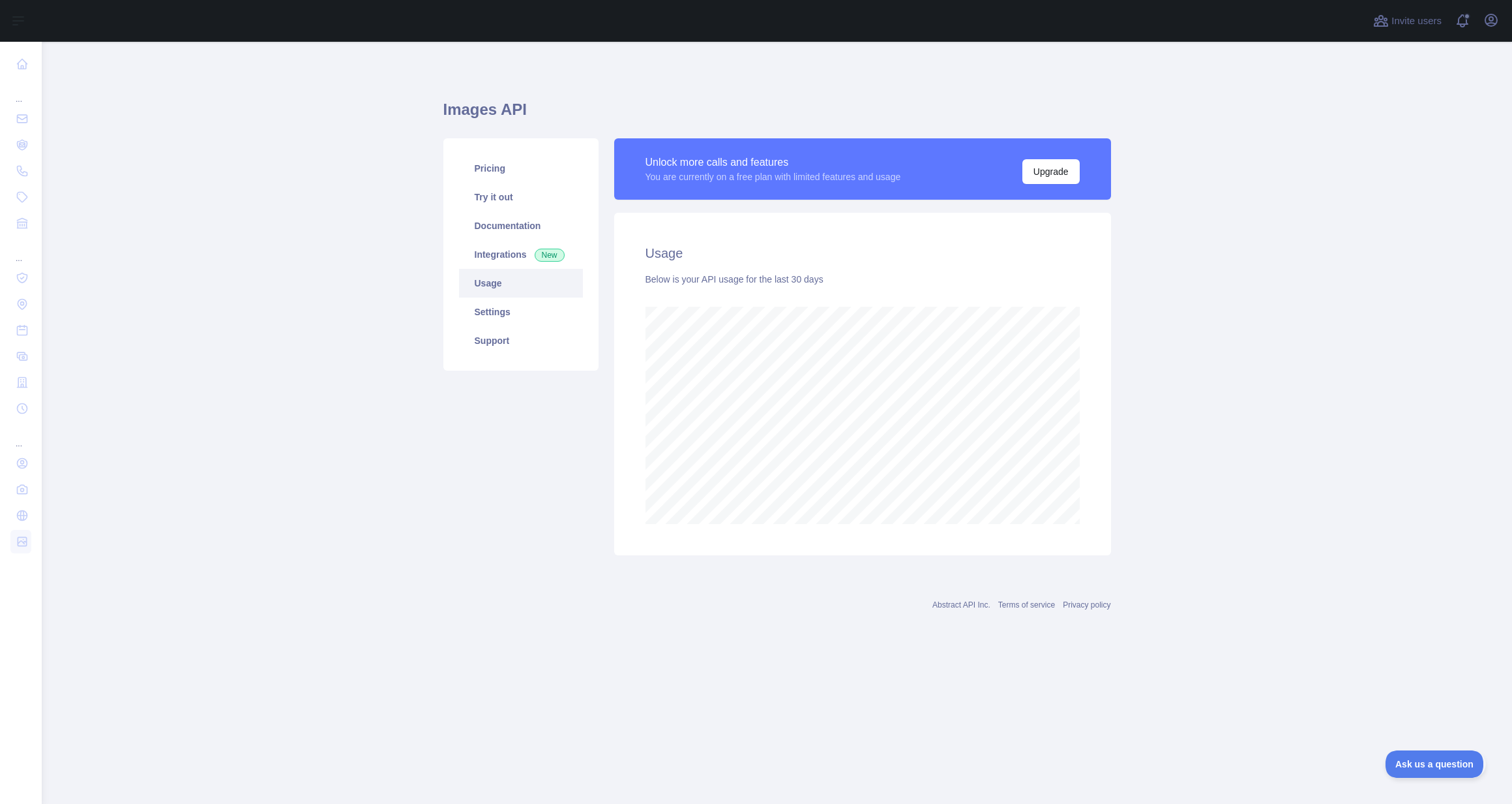
scroll to position [762, 1471]
click at [1200, 294] on main "Images API Pricing Try it out Documentation Integrations New Usage Settings Sup…" at bounding box center [776, 422] width 1471 height 762
click at [842, 384] on div "Usage Below is your API usage for the last 30 days" at bounding box center [863, 383] width 497 height 342
click at [818, 240] on div "Usage Below is your API usage for the last 30 days" at bounding box center [863, 383] width 497 height 342
click at [505, 221] on link "Documentation" at bounding box center [521, 225] width 124 height 29
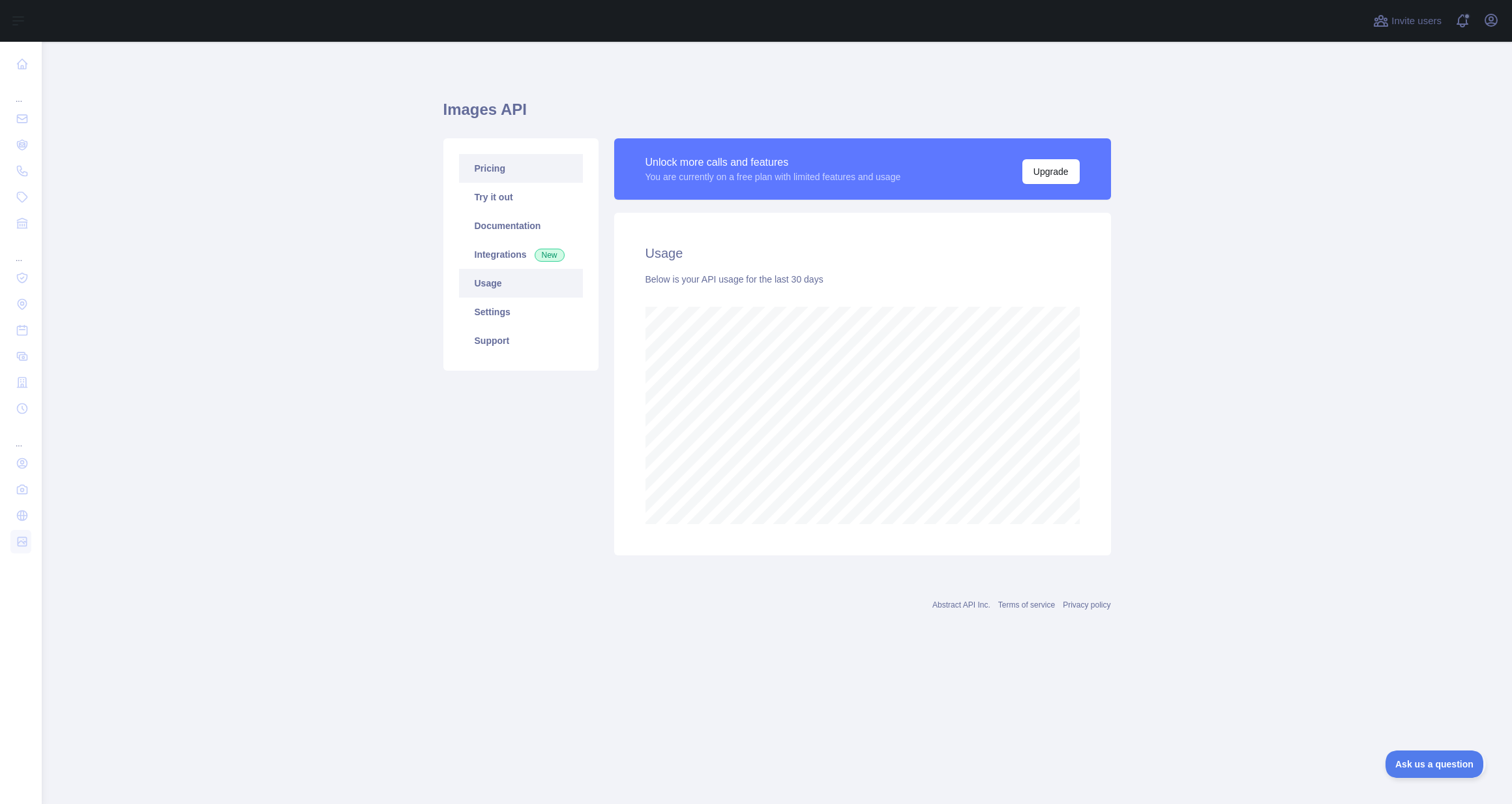
click at [493, 174] on link "Pricing" at bounding box center [521, 168] width 124 height 29
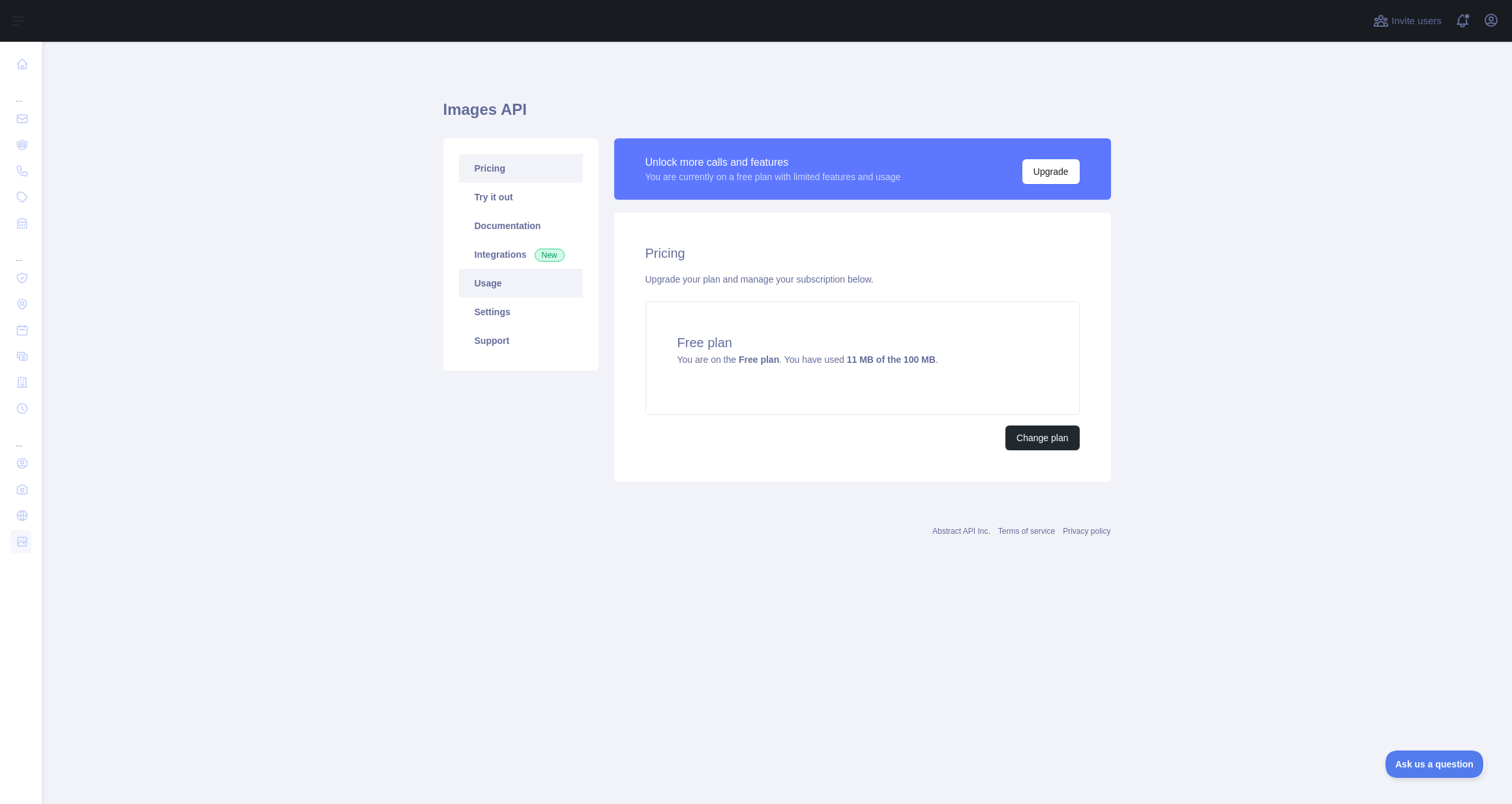
click at [488, 278] on link "Usage" at bounding box center [521, 282] width 124 height 29
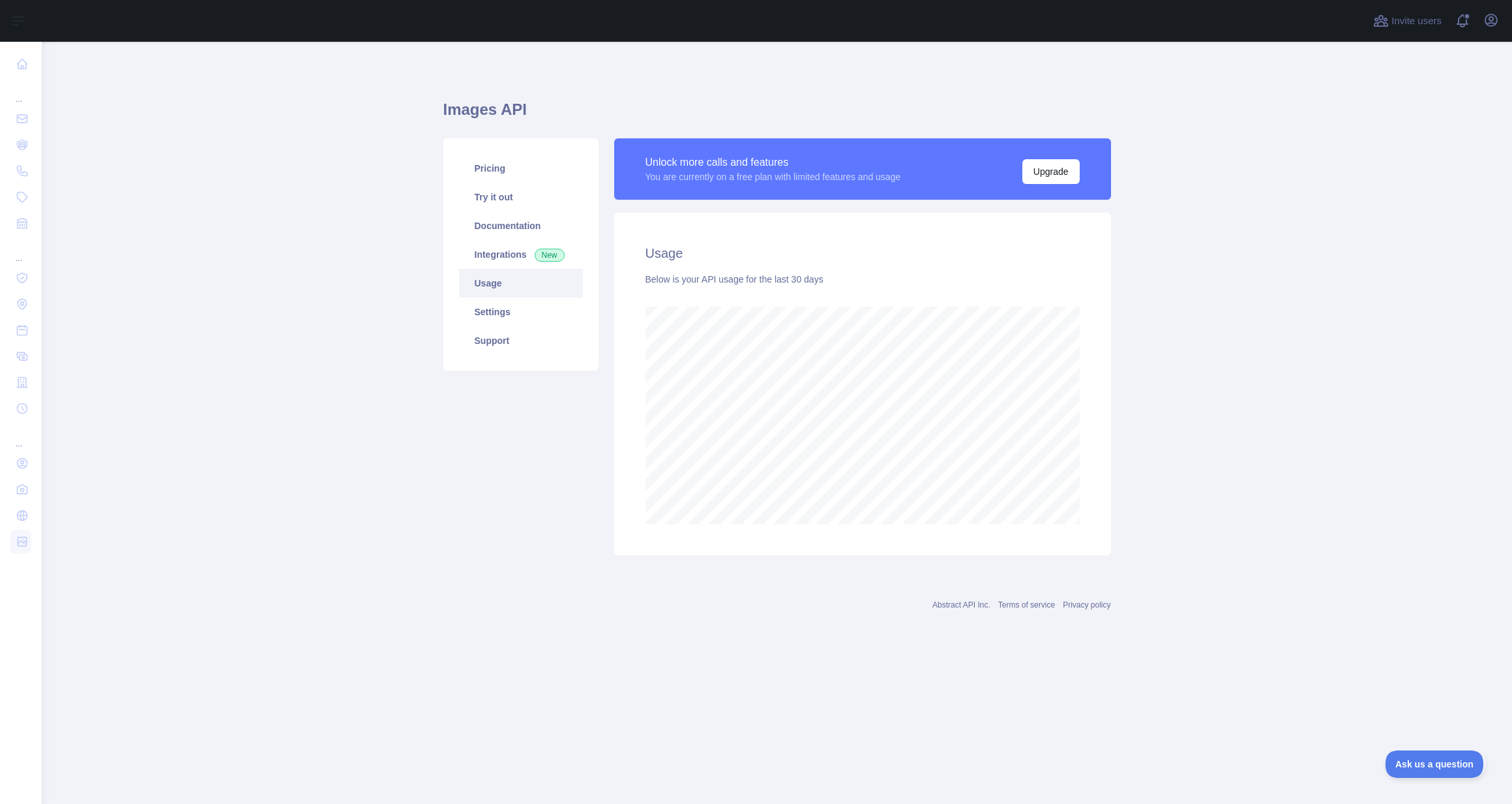
scroll to position [762, 1471]
click at [487, 312] on link "Settings" at bounding box center [521, 312] width 124 height 29
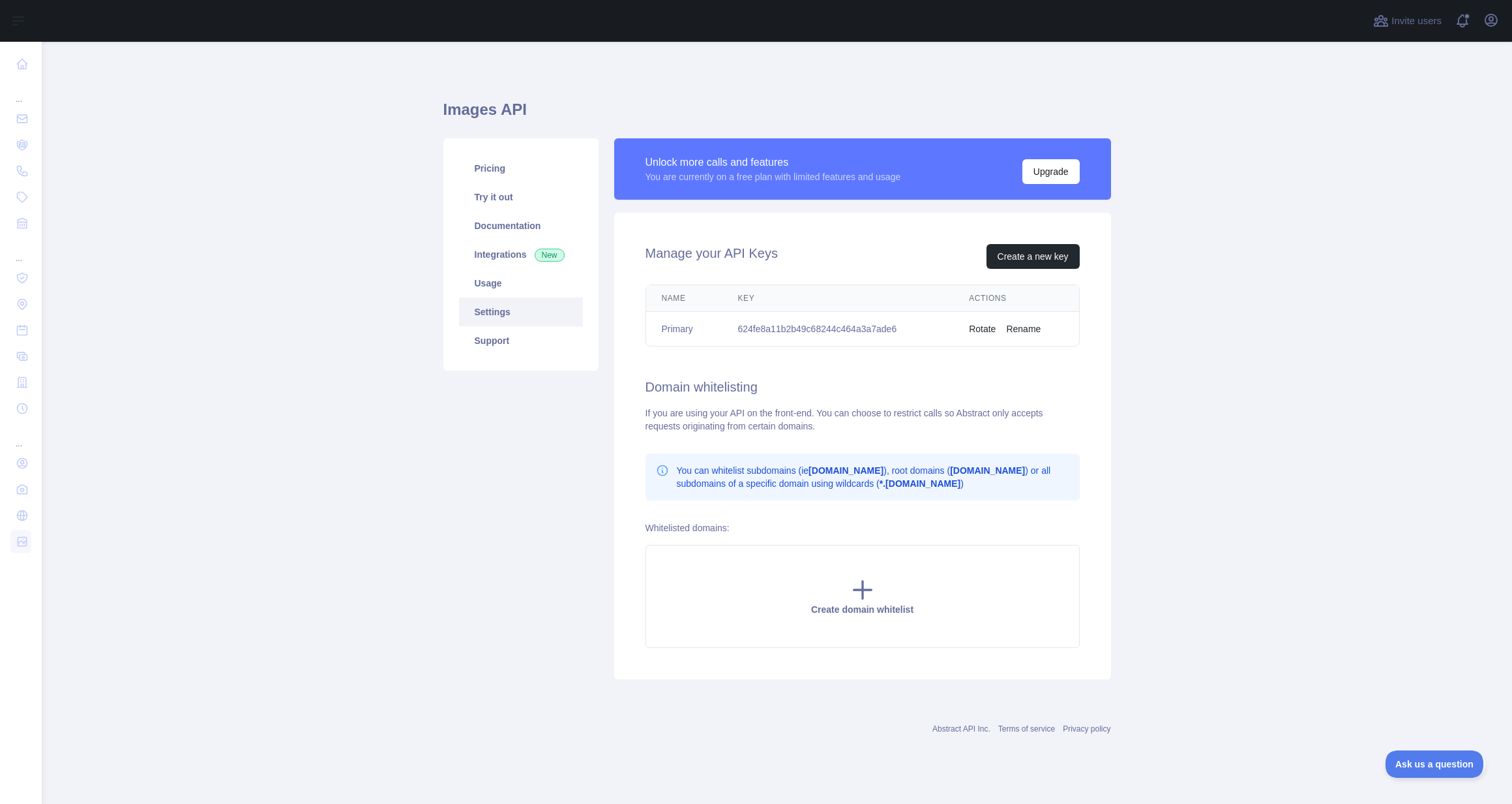
click at [777, 330] on td "624fe8a11b2b49c68244c464a3a7ade6" at bounding box center [838, 328] width 232 height 34
copy td "624fe8a11b2b49c68244c464a3a7ade6"
click at [1140, 428] on main "Images API Pricing Try it out Documentation Integrations New Usage Settings Sup…" at bounding box center [776, 422] width 1471 height 762
click at [782, 324] on td "624fe8a11b2b49c68244c464a3a7ade6" at bounding box center [838, 328] width 232 height 34
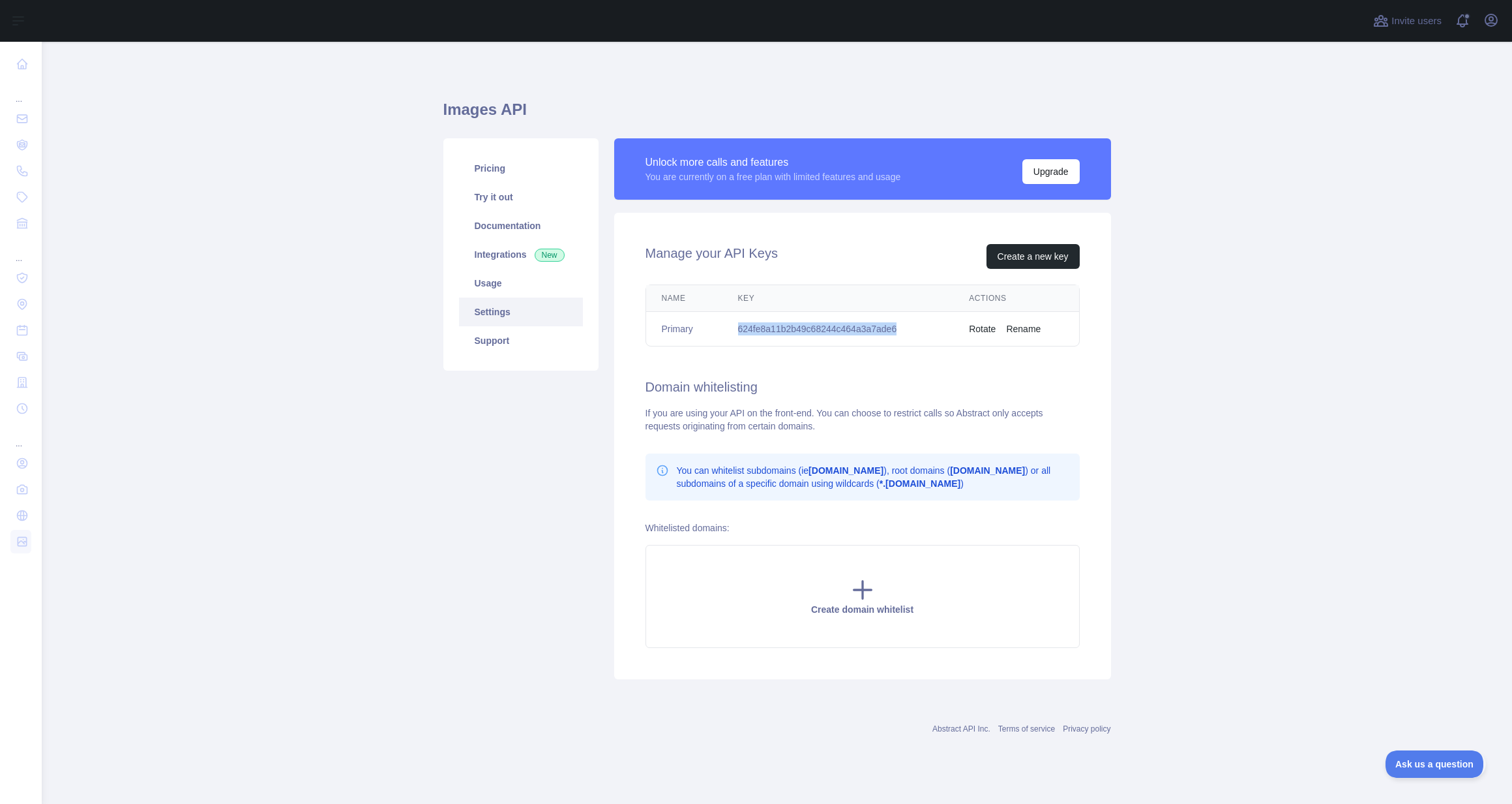
click at [782, 324] on td "624fe8a11b2b49c68244c464a3a7ade6" at bounding box center [838, 328] width 232 height 34
copy td "624fe8a11b2b49c68244c464a3a7ade6"
drag, startPoint x: 1184, startPoint y: 344, endPoint x: 1142, endPoint y: 319, distance: 48.9
click at [1183, 342] on main "Images API Pricing Try it out Documentation Integrations New Usage Settings Sup…" at bounding box center [776, 422] width 1471 height 762
click at [494, 228] on link "Documentation" at bounding box center [521, 225] width 124 height 29
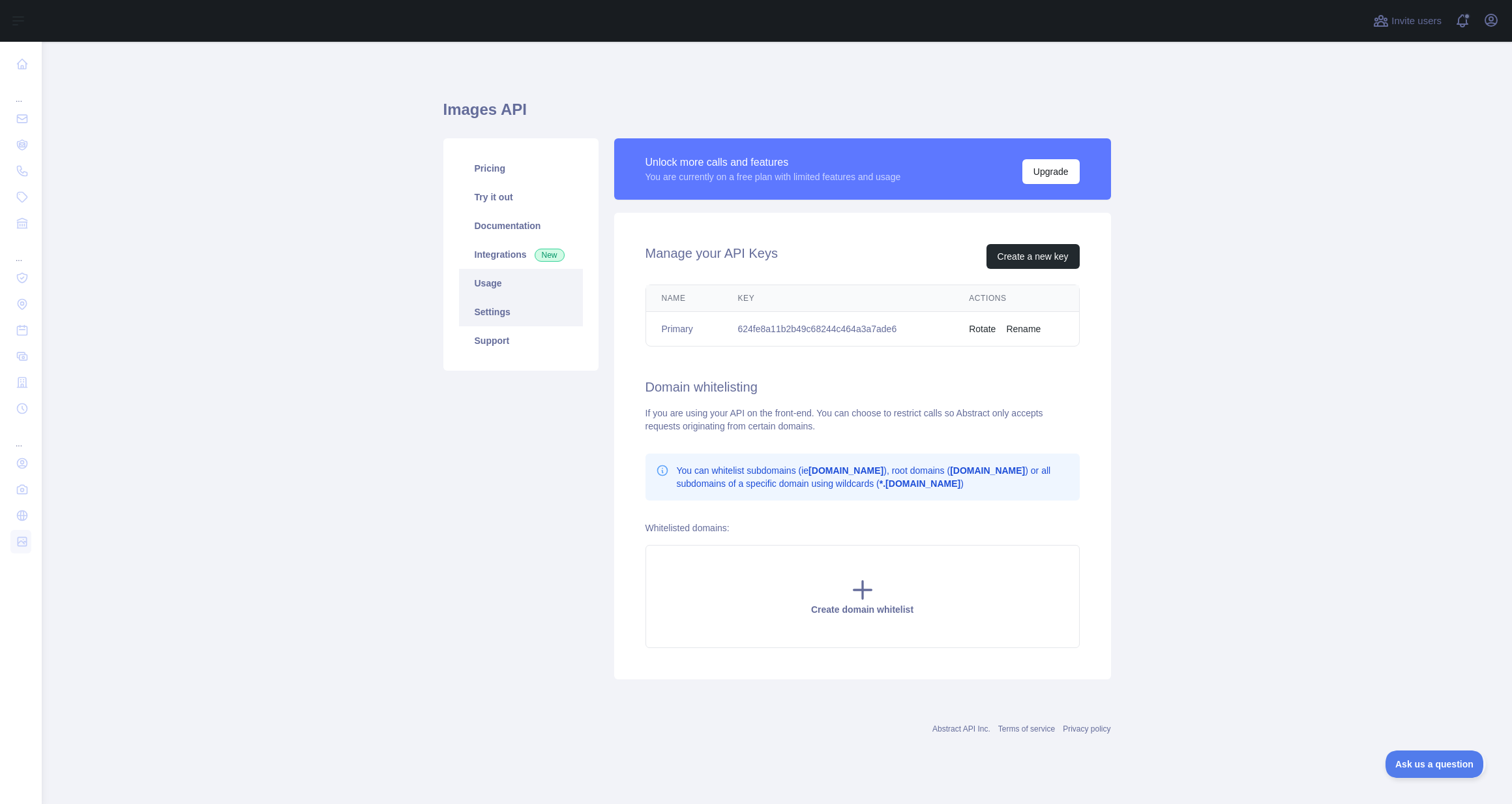
click at [489, 287] on link "Usage" at bounding box center [521, 282] width 124 height 29
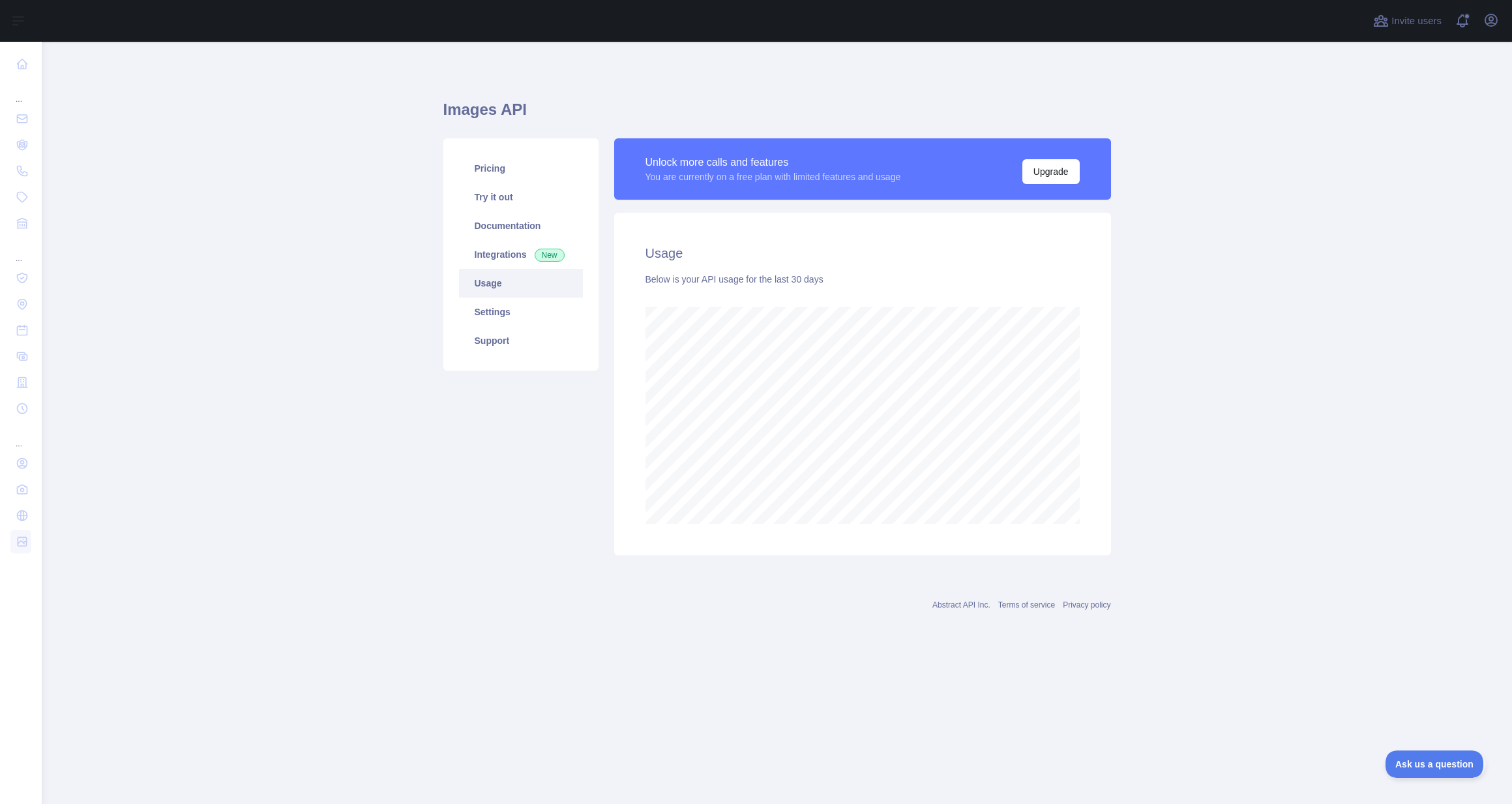
scroll to position [762, 1471]
click at [495, 171] on link "Pricing" at bounding box center [521, 168] width 124 height 29
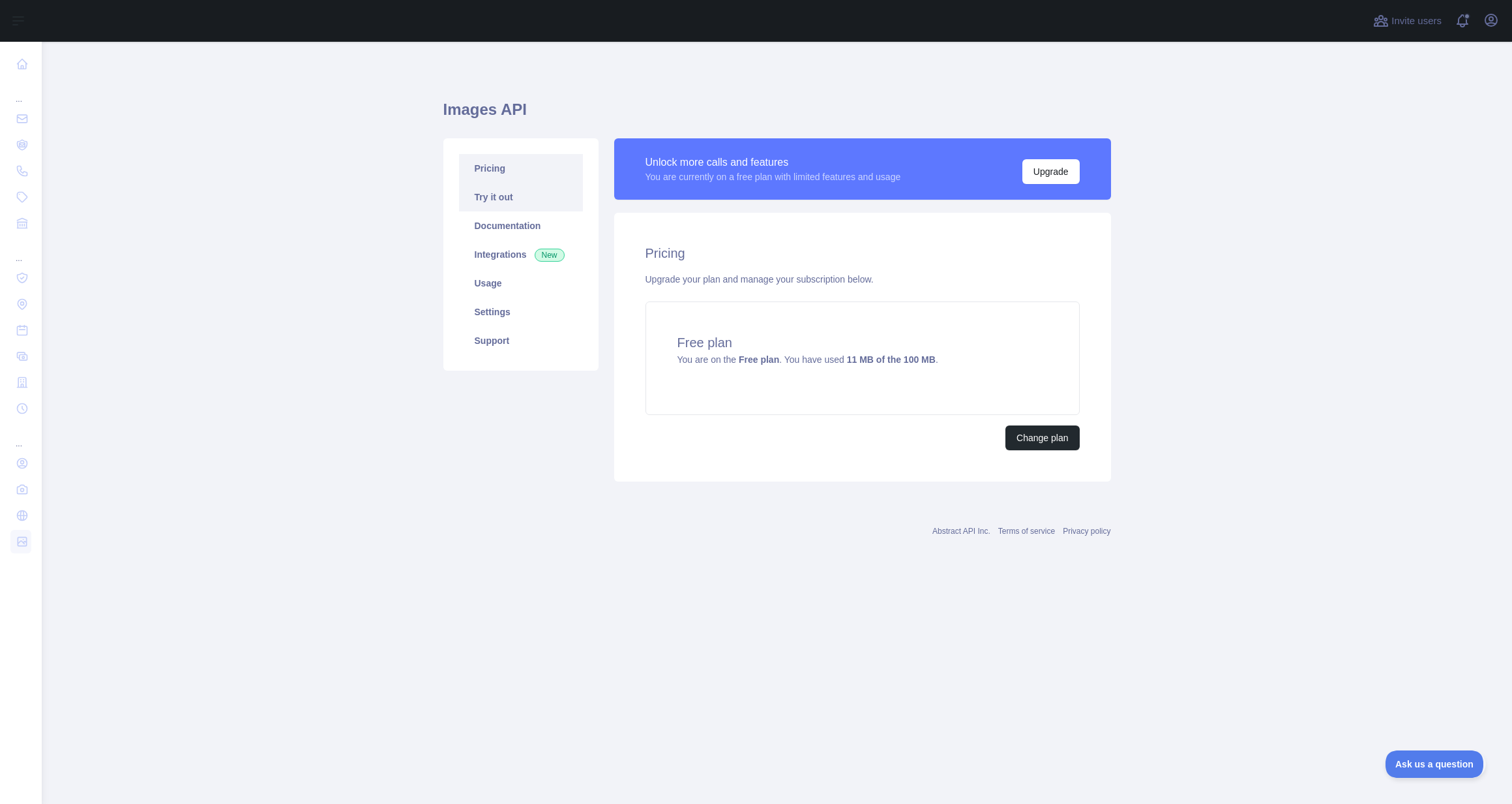
click at [490, 197] on link "Try it out" at bounding box center [521, 197] width 124 height 29
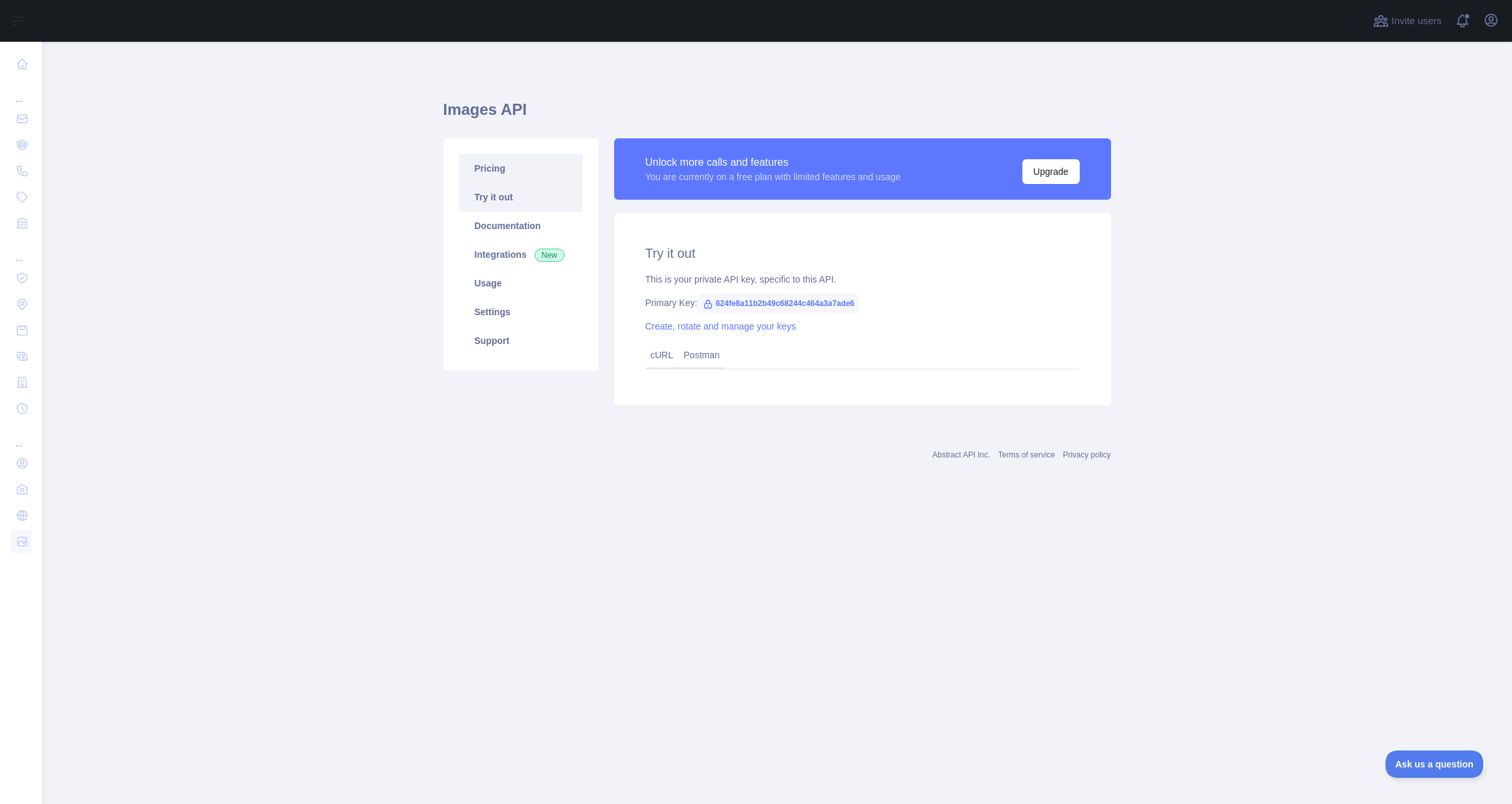
click at [491, 167] on link "Pricing" at bounding box center [521, 168] width 124 height 29
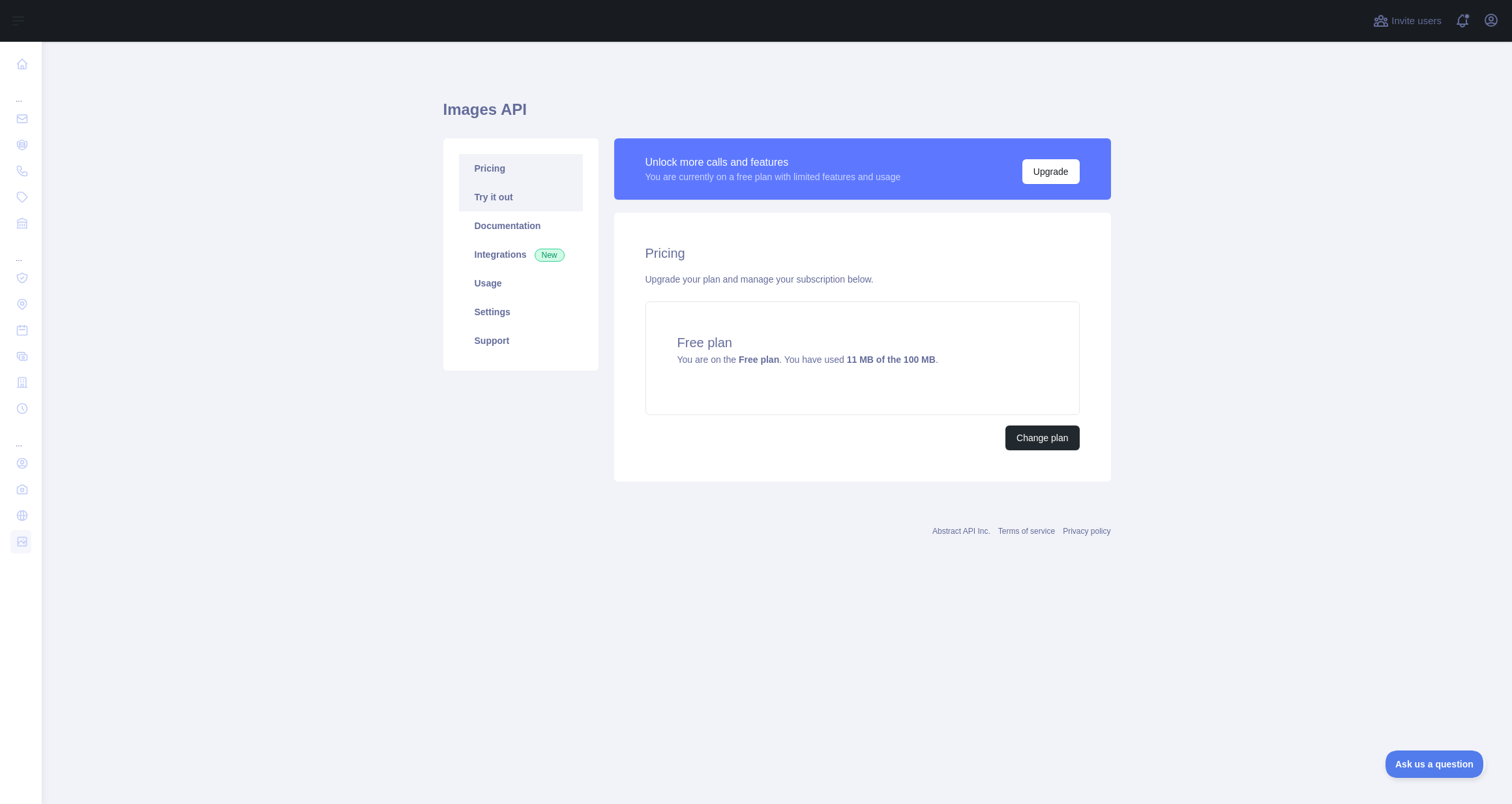
click at [488, 190] on link "Try it out" at bounding box center [521, 197] width 124 height 29
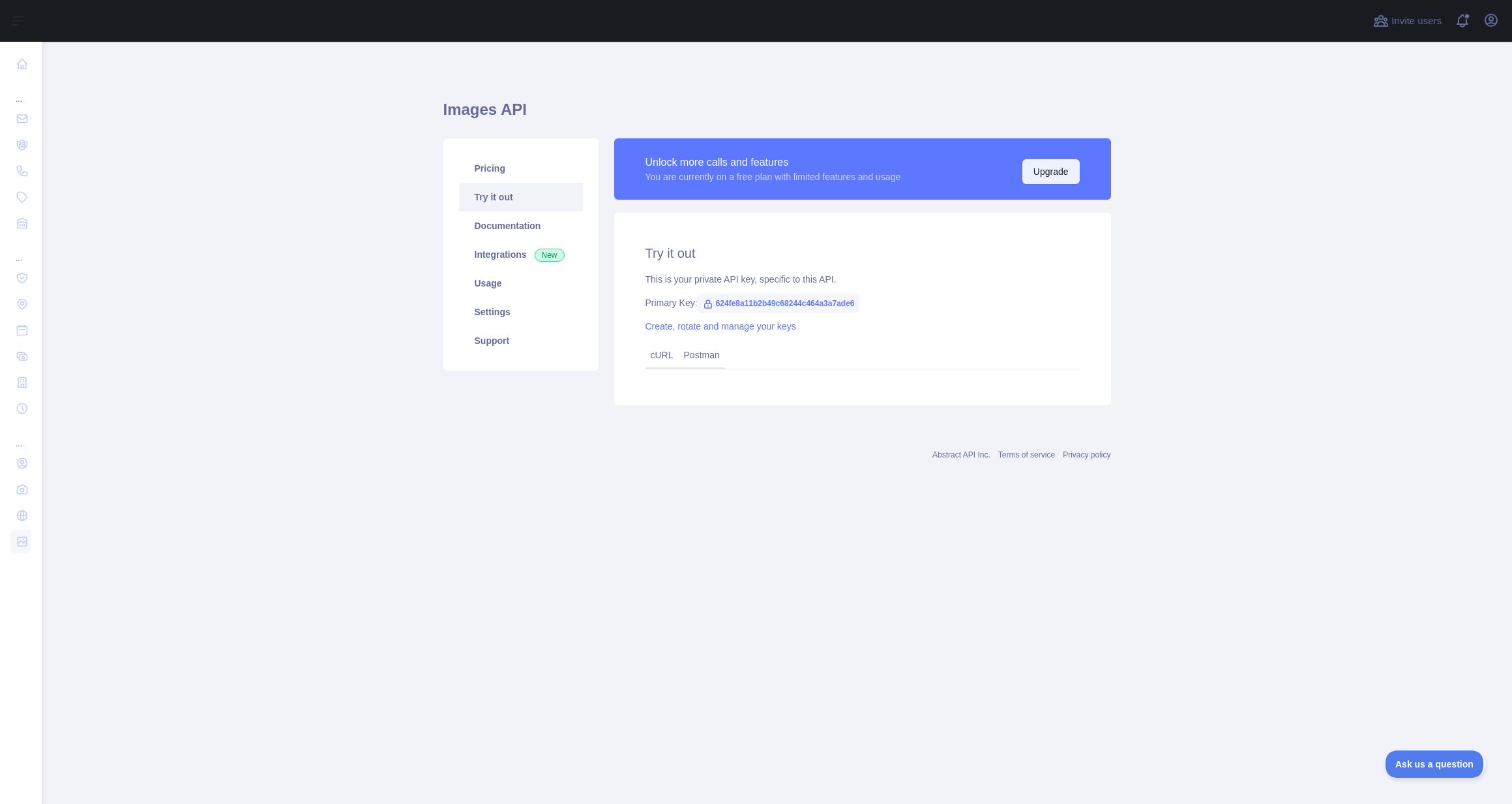
click at [1052, 169] on button "Upgrade" at bounding box center [1051, 171] width 57 height 25
click at [250, 273] on main "Images API Pricing Try it out Documentation Integrations New Usage Settings Sup…" at bounding box center [776, 422] width 1471 height 762
click at [381, 296] on main "Images API Pricing Try it out Documentation Integrations New Usage Settings Sup…" at bounding box center [776, 422] width 1471 height 762
click at [752, 431] on div "Abstract API Inc. Terms of service Privacy policy" at bounding box center [777, 447] width 668 height 47
click at [781, 307] on span "624fe8a11b2b49c68244c464a3a7ade6" at bounding box center [778, 304] width 162 height 20
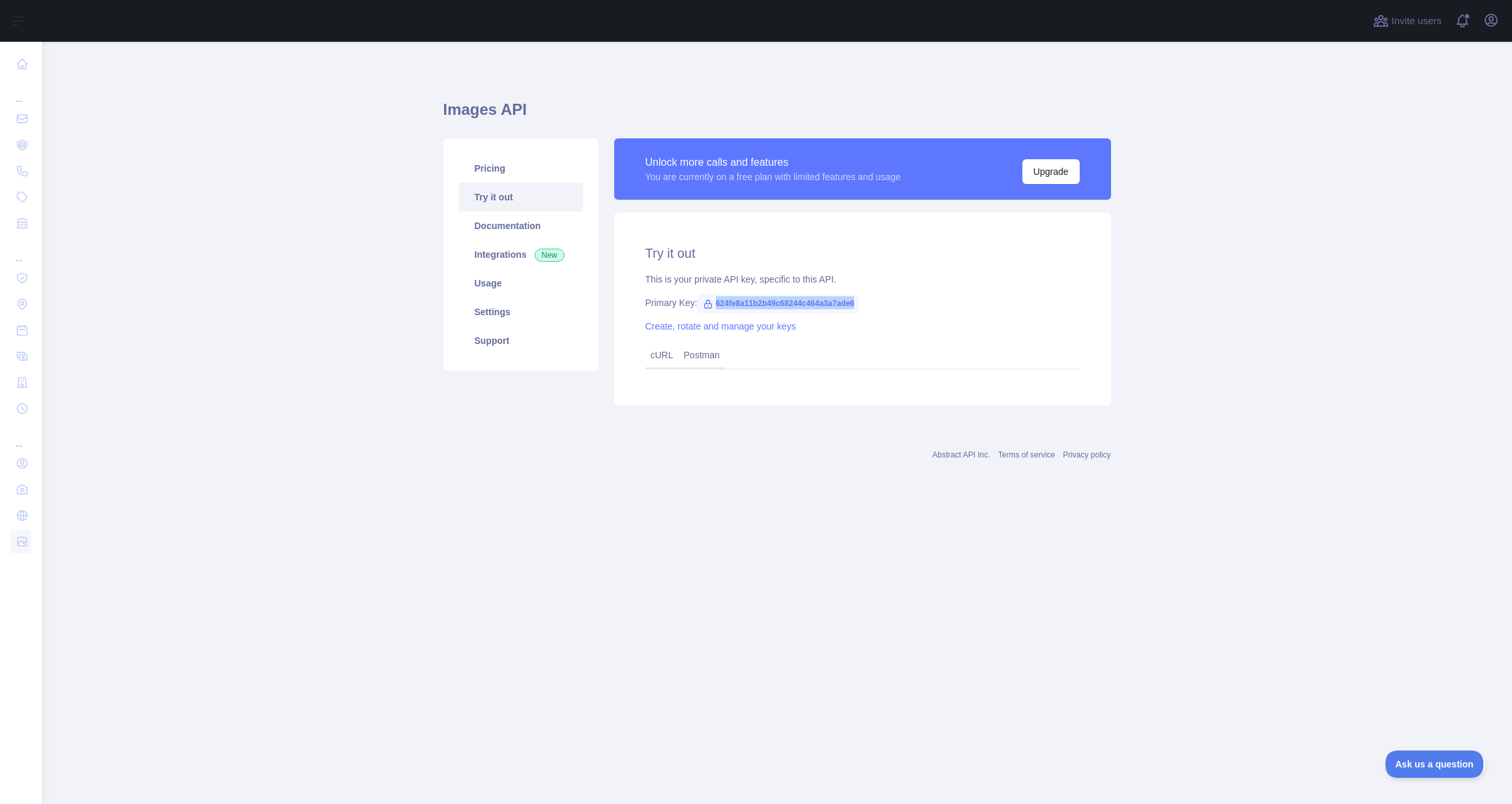
click at [781, 307] on span "624fe8a11b2b49c68244c464a3a7ade6" at bounding box center [778, 304] width 162 height 20
copy span "624fe8a11b2b49c68244c464a3a7ade6"
click at [823, 304] on span "624fe8a11b2b49c68244c464a3a7ade6" at bounding box center [778, 304] width 162 height 20
copy span "624fe8a11b2b49c68244c464a3a7ade6"
